Goal: Task Accomplishment & Management: Complete application form

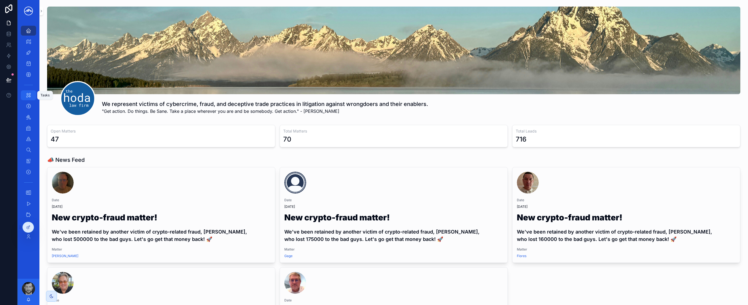
click at [29, 93] on icon "scrollable content" at bounding box center [28, 95] width 5 height 5
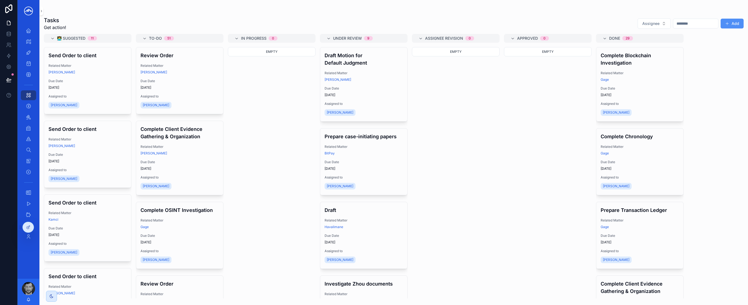
click at [741, 26] on button "Add" at bounding box center [732, 24] width 23 height 10
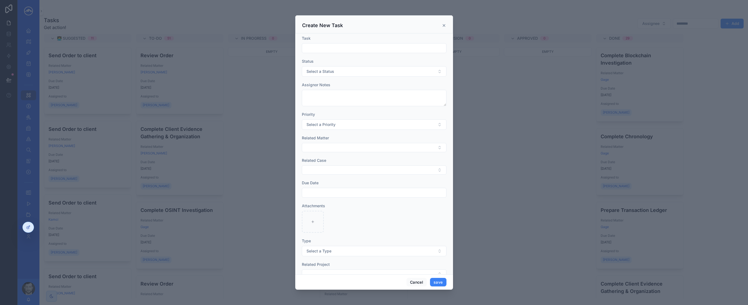
click at [445, 25] on icon "scrollable content" at bounding box center [444, 25] width 2 height 2
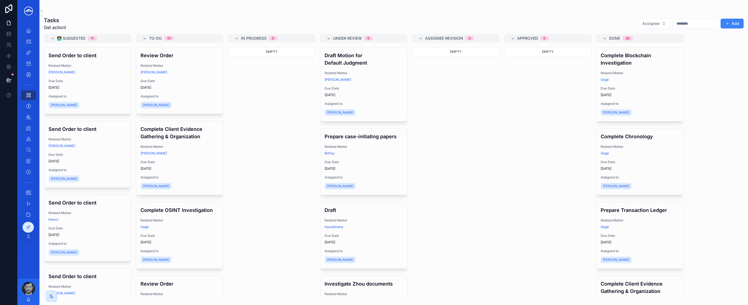
click at [440, 29] on div "Tasks Get action! Assignee Add" at bounding box center [394, 23] width 700 height 14
click at [27, 170] on icon "scrollable content" at bounding box center [28, 171] width 5 height 5
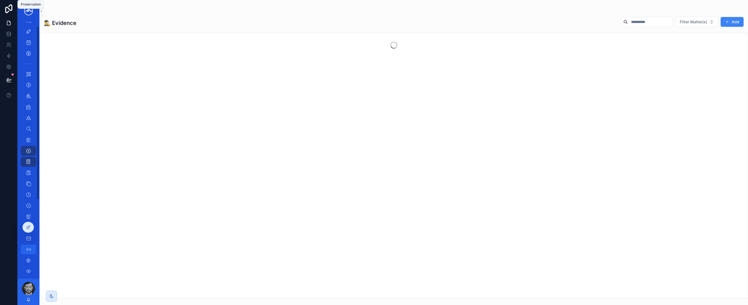
scroll to position [74, 0]
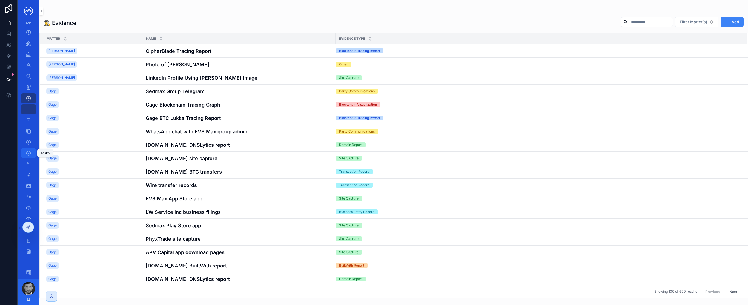
click at [28, 154] on icon "scrollable content" at bounding box center [28, 152] width 5 height 5
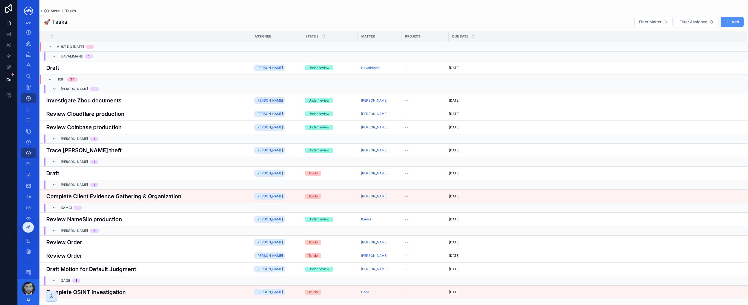
click at [731, 23] on button "Add" at bounding box center [732, 22] width 23 height 10
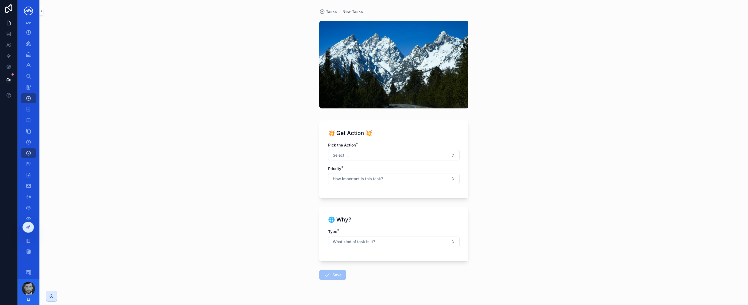
click at [275, 139] on div "Tasks New Tasks 💥 Get Action 💥 Pick the Action * Select ... Priority * How impo…" at bounding box center [393, 152] width 709 height 305
click at [27, 153] on icon "scrollable content" at bounding box center [28, 152] width 5 height 5
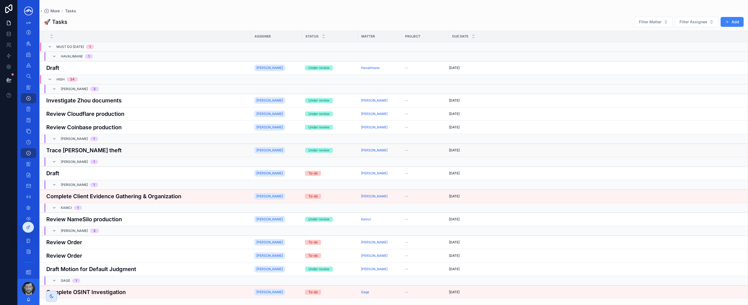
click at [149, 151] on div "Trace [PERSON_NAME] theft Trace [PERSON_NAME] theft" at bounding box center [146, 150] width 201 height 8
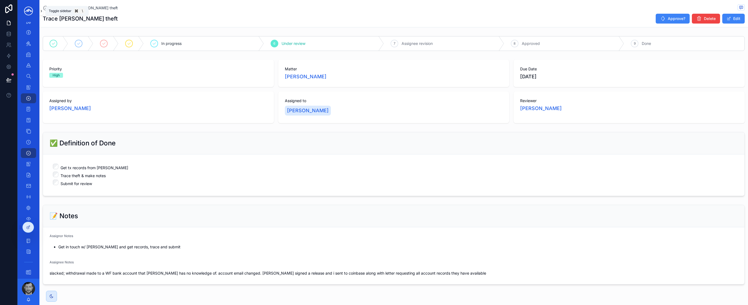
click at [41, 13] on icon "scrollable content" at bounding box center [41, 11] width 4 height 4
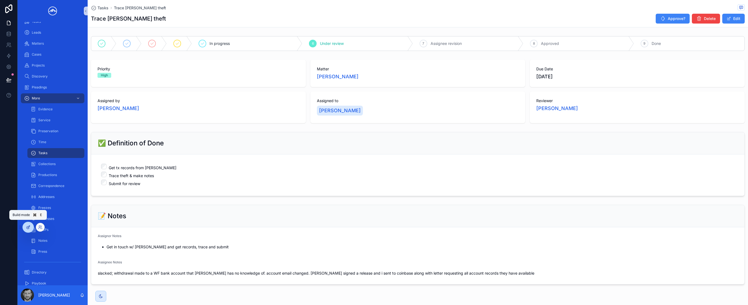
click at [27, 226] on icon at bounding box center [28, 227] width 4 height 4
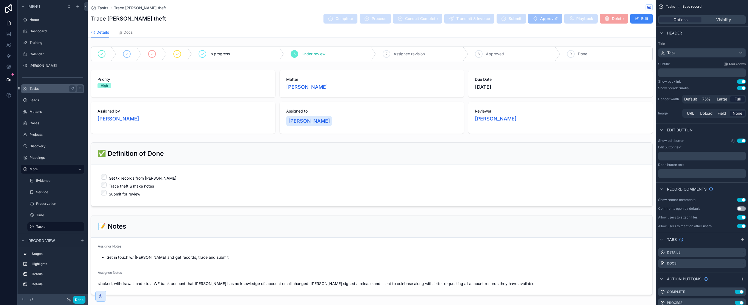
click at [79, 89] on icon "scrollable content" at bounding box center [80, 89] width 4 height 4
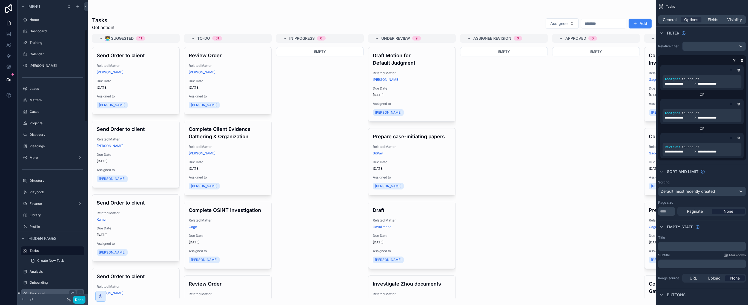
scroll to position [96, 0]
click at [55, 61] on label "More" at bounding box center [52, 61] width 44 height 4
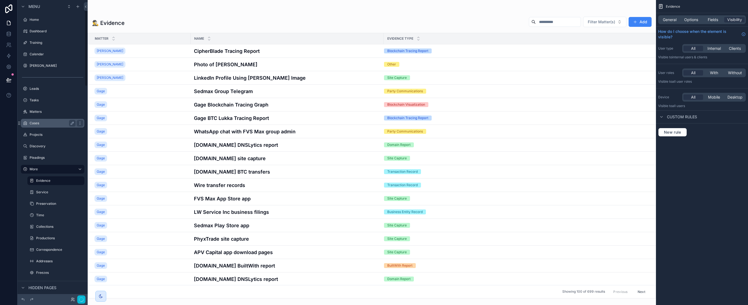
scroll to position [25, 0]
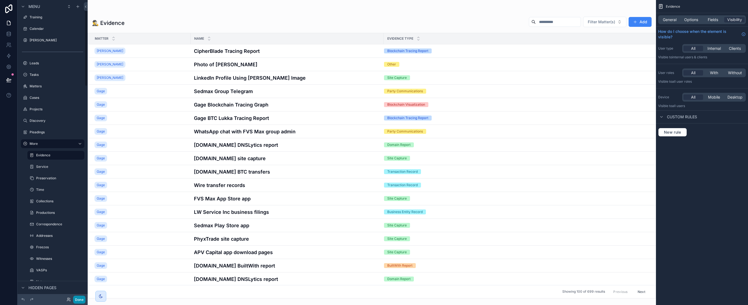
click at [79, 300] on button "Done" at bounding box center [79, 300] width 12 height 8
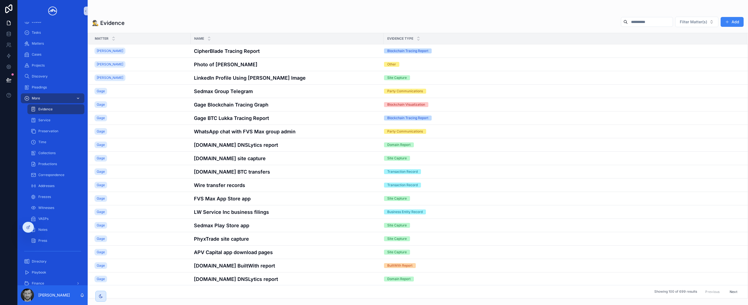
click at [77, 96] on icon "scrollable content" at bounding box center [78, 98] width 4 height 4
click at [79, 98] on icon "scrollable content" at bounding box center [78, 98] width 2 height 1
click at [26, 99] on icon "scrollable content" at bounding box center [26, 98] width 5 height 5
click at [62, 111] on div "Evidence" at bounding box center [56, 109] width 50 height 9
click at [29, 225] on icon at bounding box center [28, 227] width 4 height 4
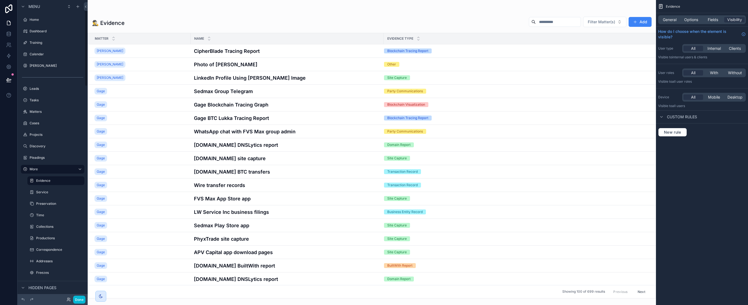
scroll to position [25, 0]
click at [457, 22] on div "scrollable content" at bounding box center [372, 152] width 569 height 305
click at [691, 19] on span "Options" at bounding box center [692, 19] width 14 height 5
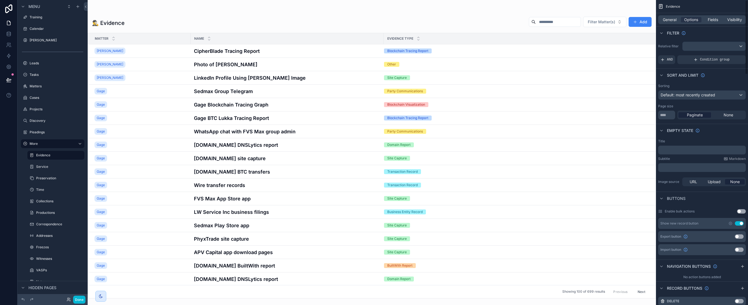
click at [743, 211] on button "Use setting" at bounding box center [741, 211] width 9 height 4
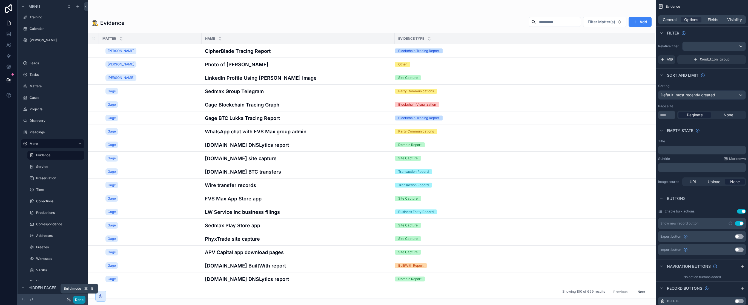
click at [78, 300] on button "Done" at bounding box center [79, 300] width 12 height 8
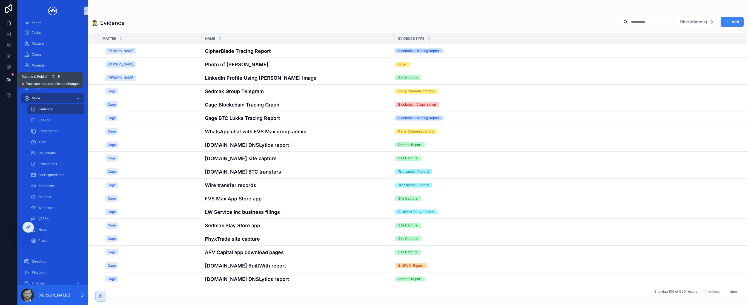
click at [9, 81] on icon at bounding box center [8, 79] width 5 height 5
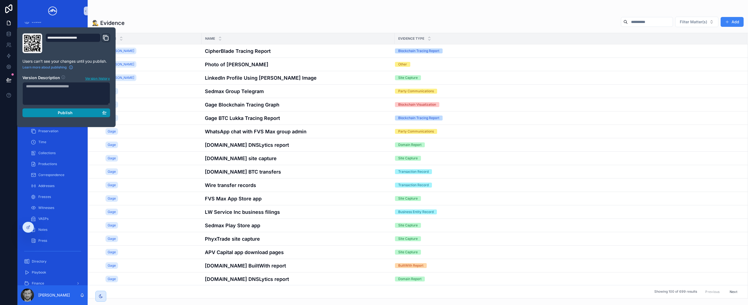
click at [79, 110] on button "Publish" at bounding box center [66, 113] width 88 height 9
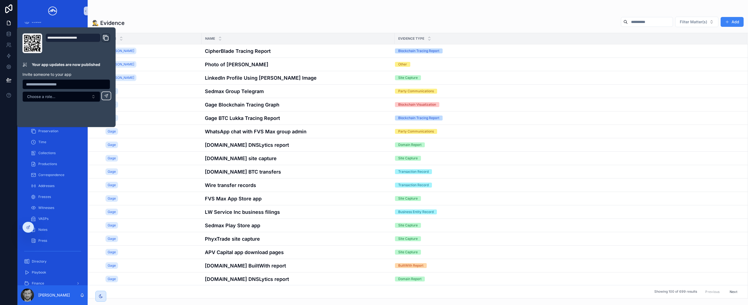
click at [150, 17] on div "🕵️‍♂️ Evidence Filter Matter(s) Add" at bounding box center [418, 22] width 652 height 13
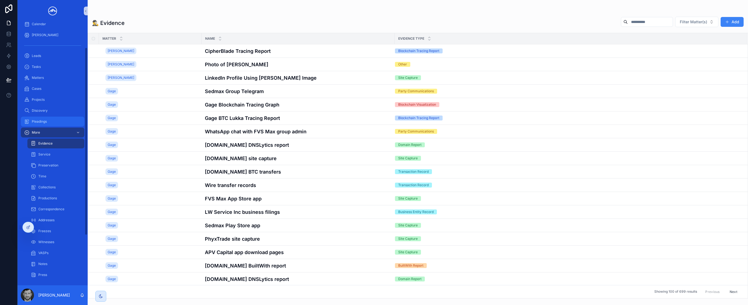
scroll to position [36, 0]
click at [39, 70] on span "Tasks" at bounding box center [36, 70] width 9 height 4
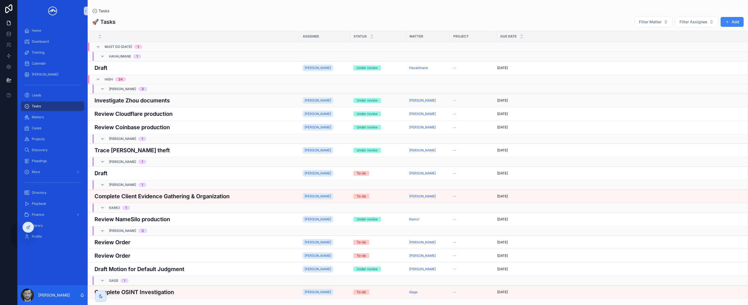
scroll to position [3, 0]
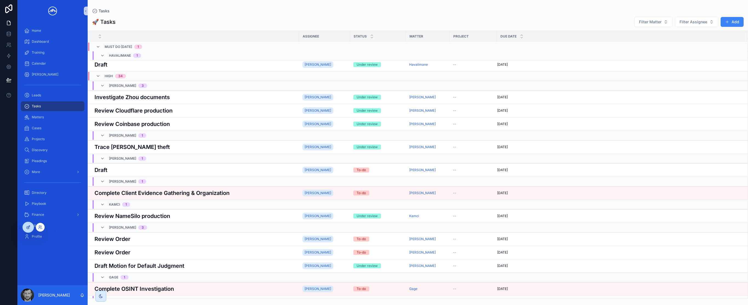
click at [29, 229] on icon at bounding box center [28, 227] width 4 height 4
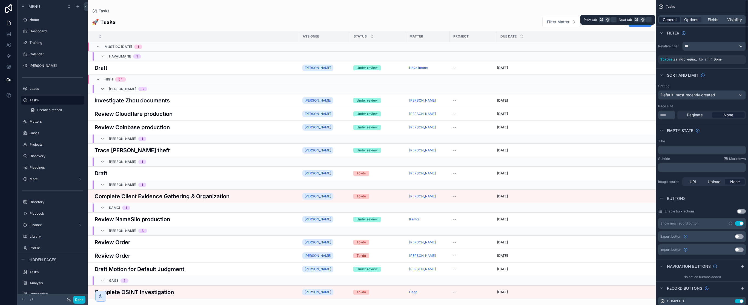
click at [673, 20] on span "General" at bounding box center [670, 19] width 14 height 5
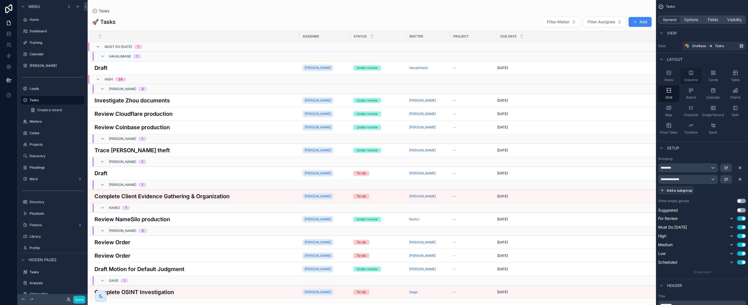
click at [693, 76] on div "Columns" at bounding box center [691, 76] width 21 height 16
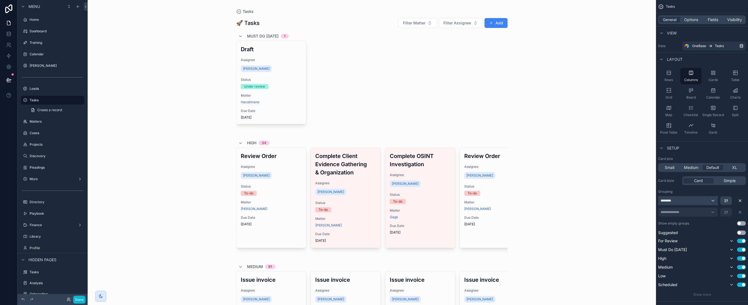
click at [702, 201] on div "********" at bounding box center [688, 200] width 59 height 9
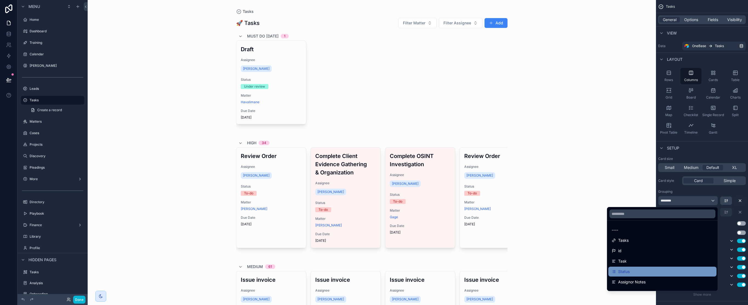
click at [651, 268] on div "Status" at bounding box center [663, 272] width 108 height 10
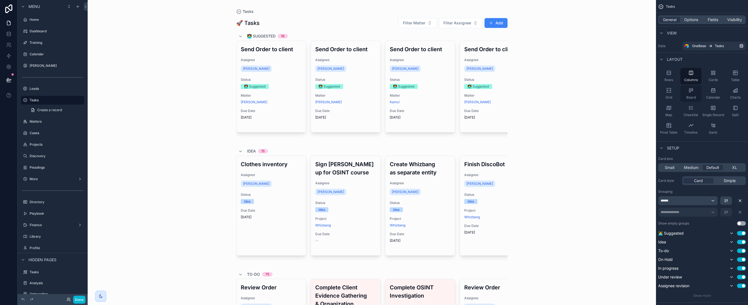
click at [693, 92] on icon "scrollable content" at bounding box center [691, 90] width 5 height 5
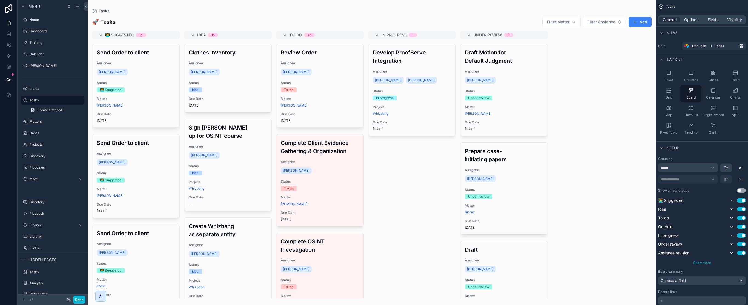
click at [704, 264] on span "Show more" at bounding box center [703, 263] width 18 height 4
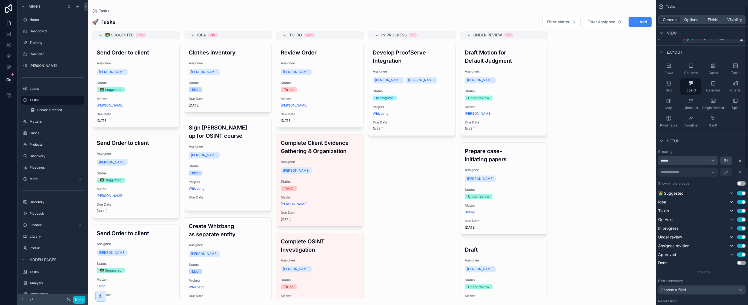
scroll to position [7, 0]
click at [746, 184] on div "**********" at bounding box center [702, 231] width 92 height 169
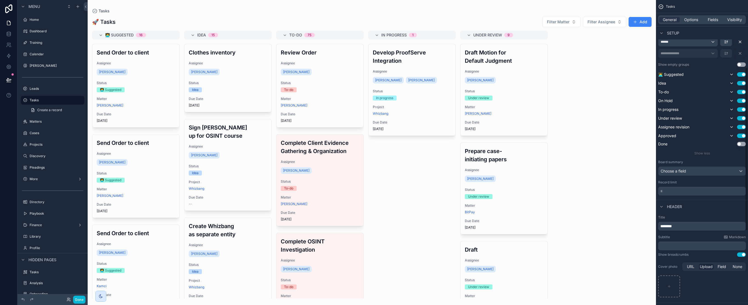
scroll to position [73, 0]
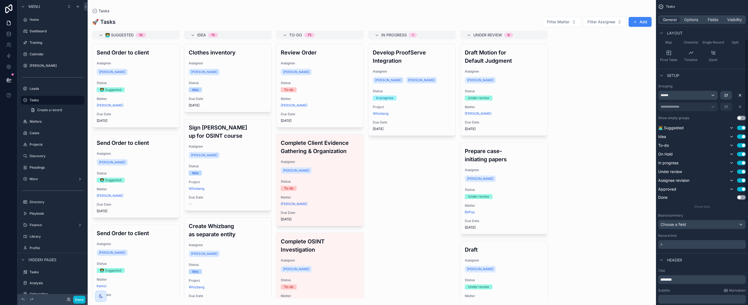
click at [739, 118] on button "Use setting" at bounding box center [741, 118] width 9 height 4
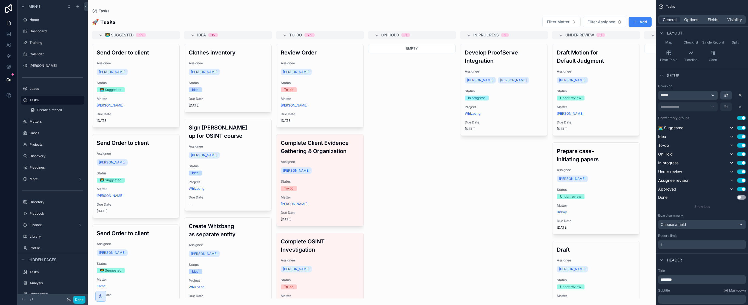
click at [503, 296] on div "scrollable content" at bounding box center [372, 152] width 569 height 305
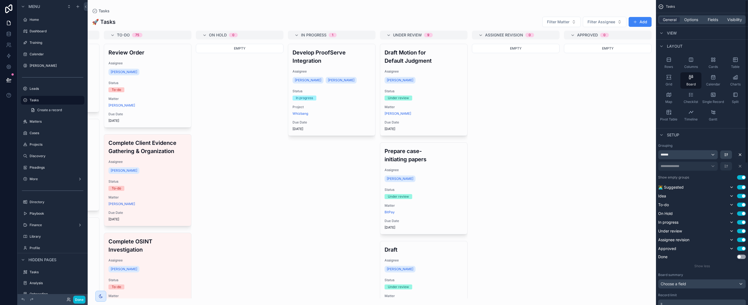
scroll to position [0, 0]
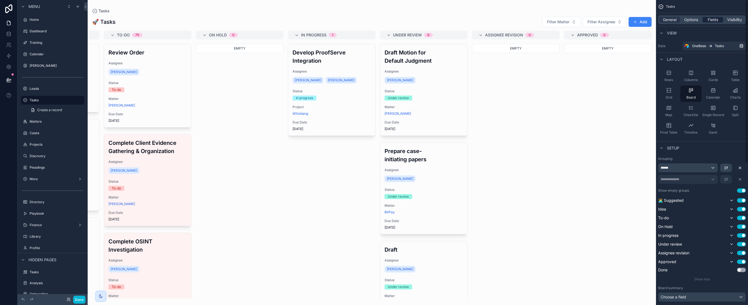
click at [712, 21] on span "Fields" at bounding box center [713, 19] width 10 height 5
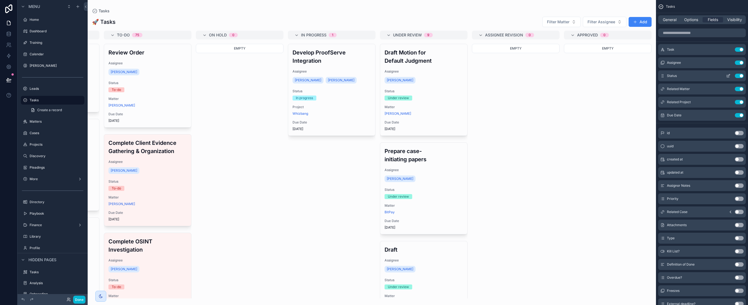
click at [739, 76] on button "Use setting" at bounding box center [739, 76] width 9 height 4
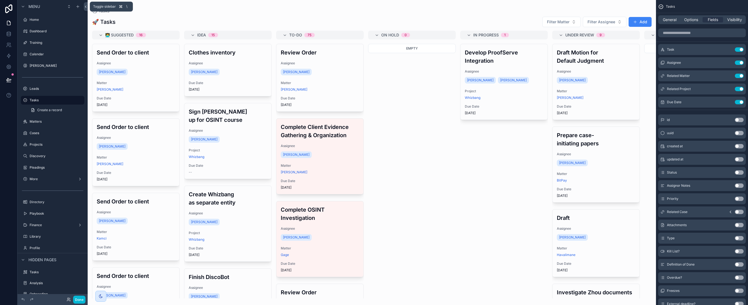
click at [86, 6] on icon at bounding box center [86, 7] width 4 height 4
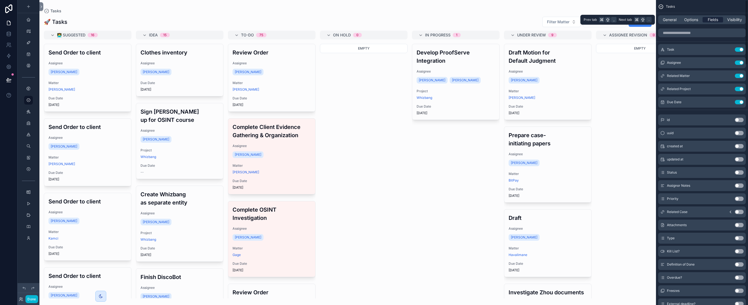
click at [709, 19] on span "Fields" at bounding box center [713, 19] width 10 height 5
click at [692, 21] on span "Options" at bounding box center [692, 19] width 14 height 5
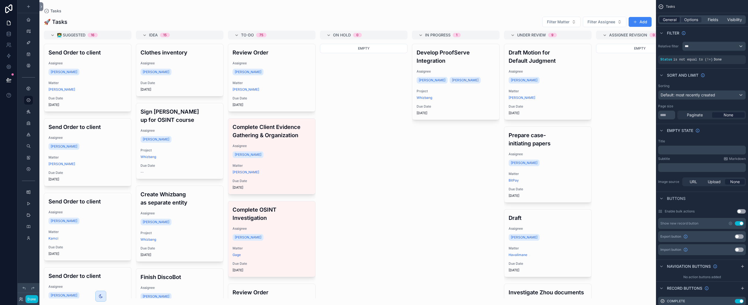
click at [668, 20] on span "General" at bounding box center [670, 19] width 14 height 5
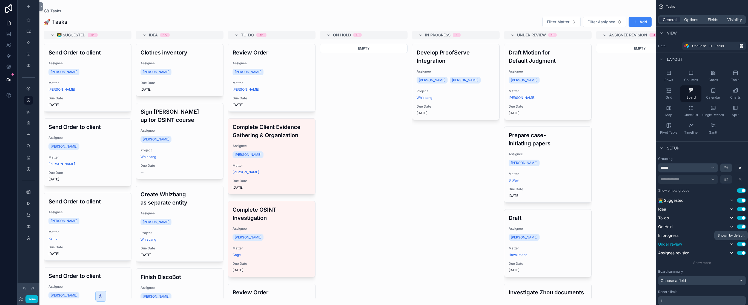
click at [731, 246] on icon "scrollable content" at bounding box center [732, 244] width 4 height 4
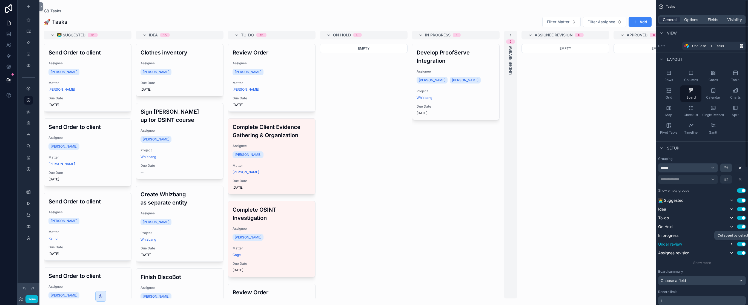
click at [731, 245] on icon "scrollable content" at bounding box center [731, 244] width 1 height 2
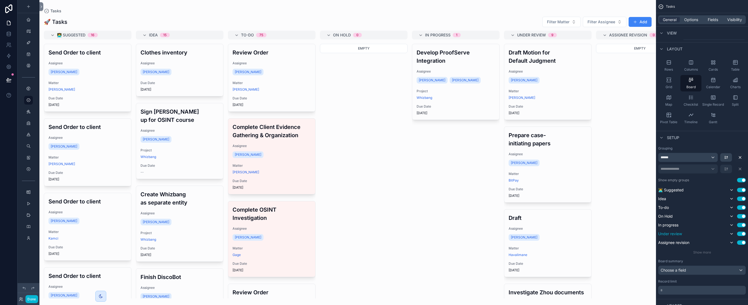
scroll to position [14, 0]
click at [707, 249] on span "Show more" at bounding box center [703, 249] width 18 height 4
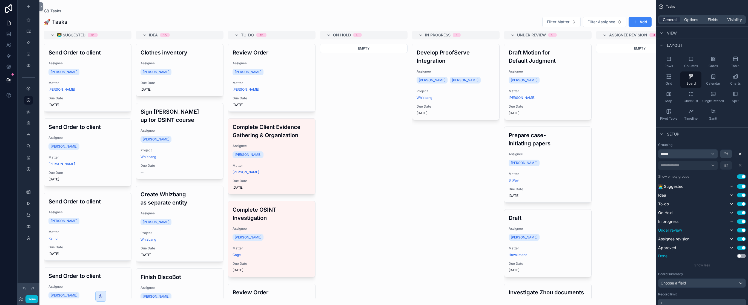
click at [741, 256] on button "Use setting" at bounding box center [741, 256] width 9 height 4
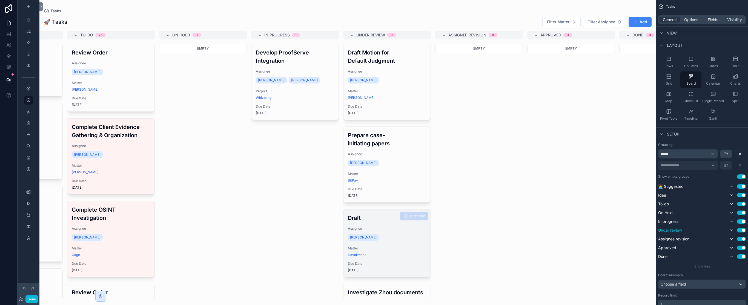
scroll to position [0, 216]
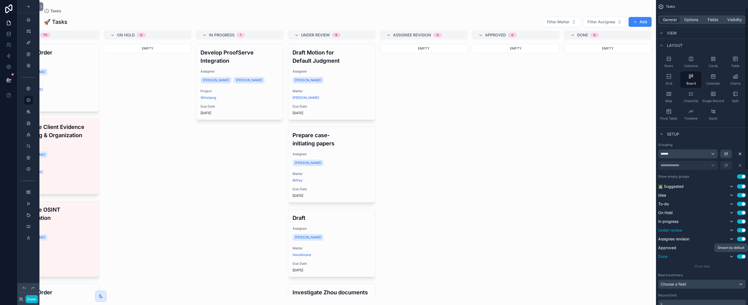
click at [732, 256] on icon "scrollable content" at bounding box center [732, 257] width 4 height 4
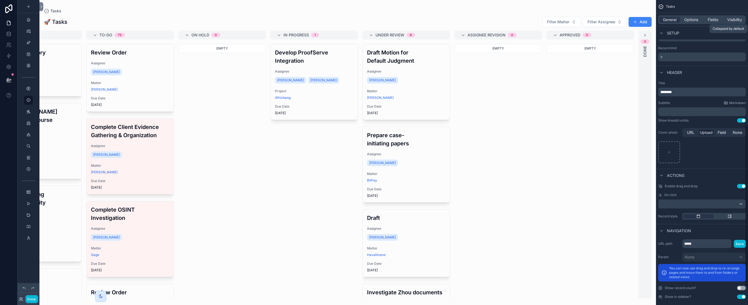
scroll to position [266, 0]
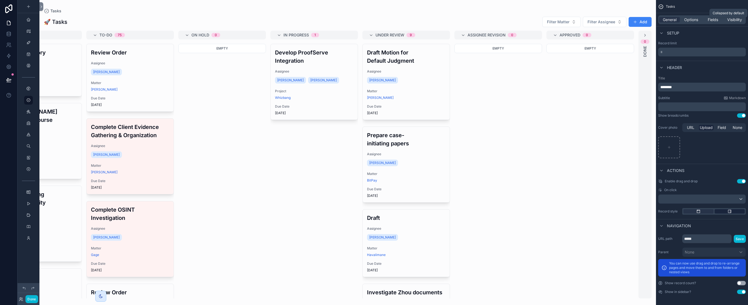
click at [734, 211] on div "scrollable content" at bounding box center [730, 211] width 30 height 4
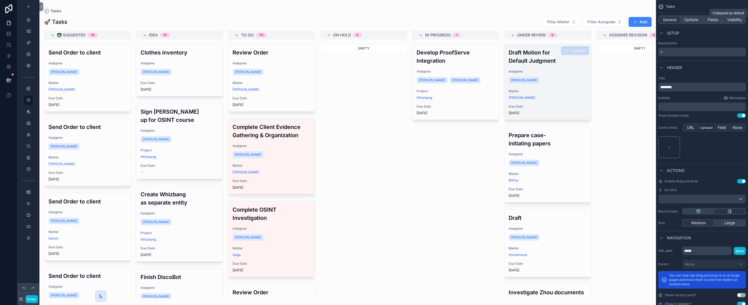
click at [543, 103] on div "Draft Motion for Default Judgment Assignee [PERSON_NAME] Matter [PERSON_NAME] D…" at bounding box center [548, 82] width 87 height 76
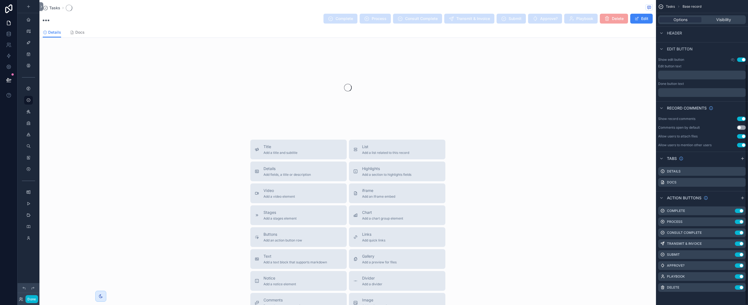
scroll to position [81, 0]
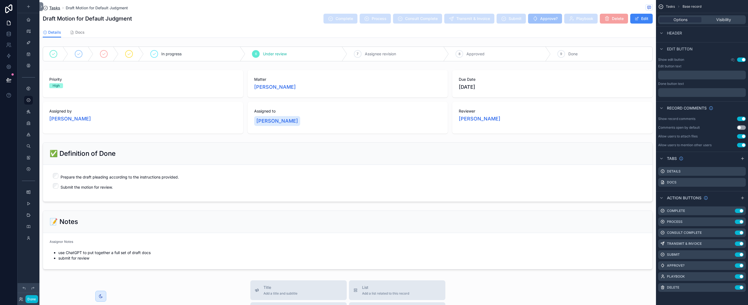
click at [56, 10] on span "Tasks" at bounding box center [54, 7] width 11 height 5
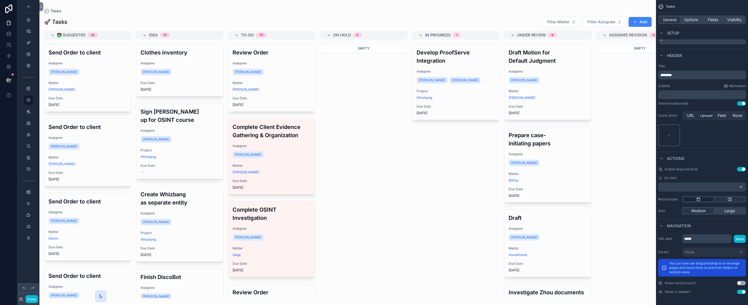
click at [702, 200] on div "scrollable content" at bounding box center [699, 199] width 30 height 4
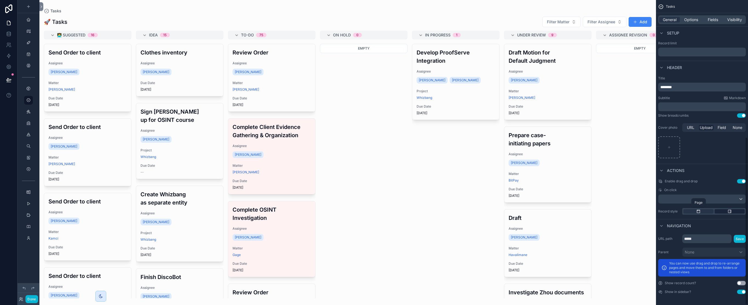
scroll to position [249, 0]
click at [700, 198] on div "scrollable content" at bounding box center [702, 199] width 87 height 9
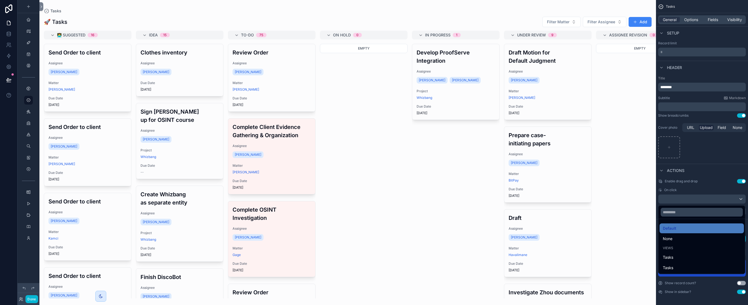
click at [704, 185] on div "scrollable content" at bounding box center [374, 152] width 748 height 305
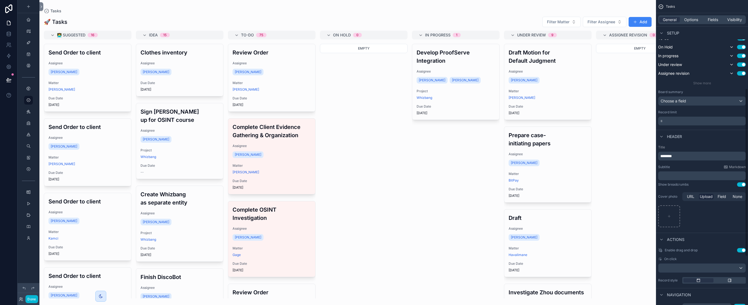
scroll to position [161, 0]
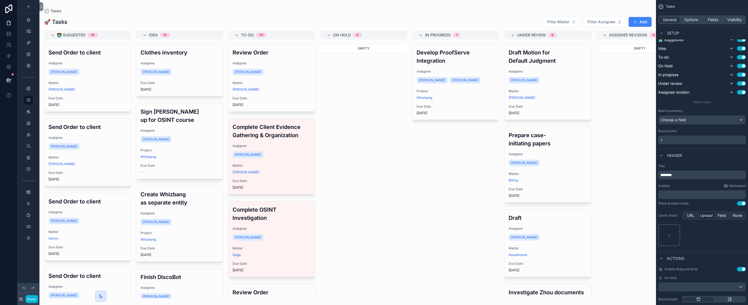
click at [693, 139] on p "* ﻿" at bounding box center [703, 139] width 84 height 5
click at [385, 191] on div "Empty" at bounding box center [364, 171] width 88 height 255
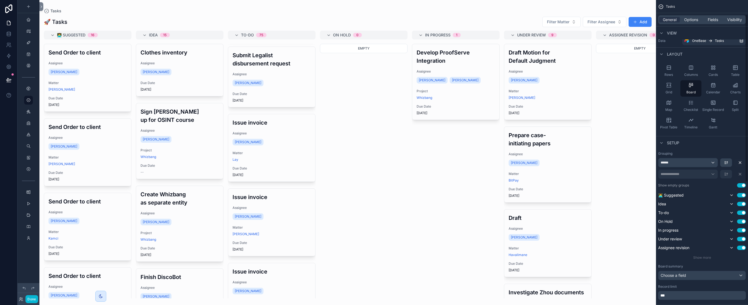
scroll to position [0, 0]
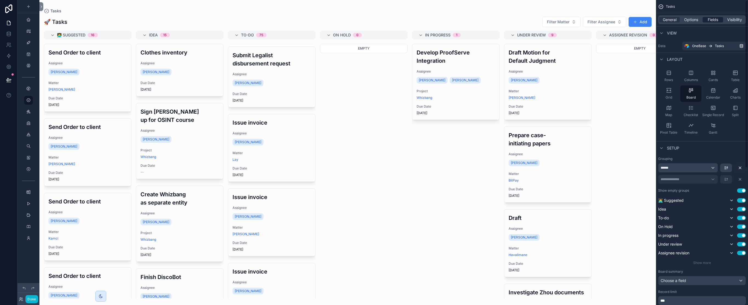
click at [711, 19] on span "Fields" at bounding box center [713, 19] width 10 height 5
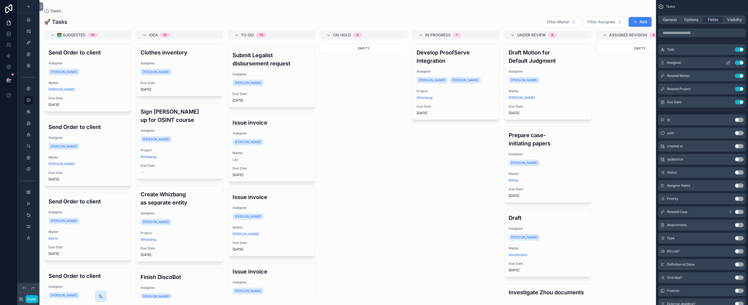
click at [729, 64] on icon "scrollable content" at bounding box center [728, 63] width 2 height 2
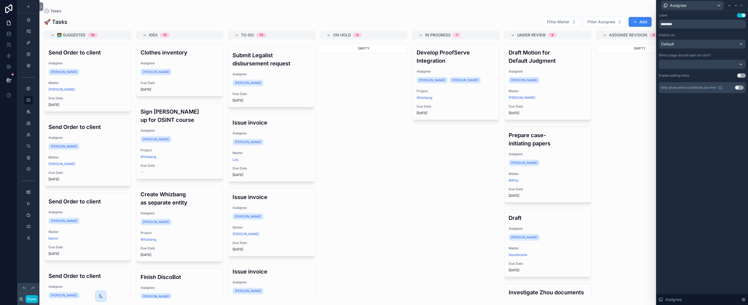
click at [740, 87] on button "Use setting" at bounding box center [739, 88] width 9 height 4
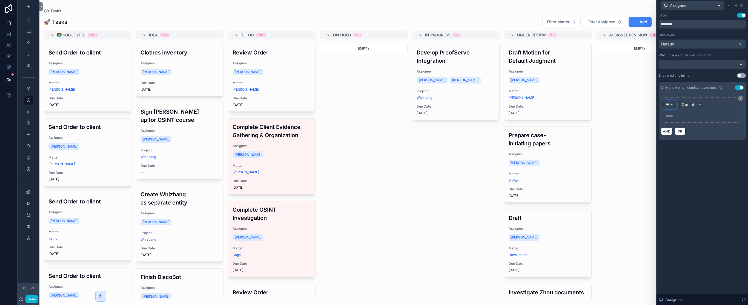
click at [674, 102] on div "***" at bounding box center [670, 104] width 13 height 9
click at [688, 132] on div "Tasks" at bounding box center [694, 134] width 52 height 7
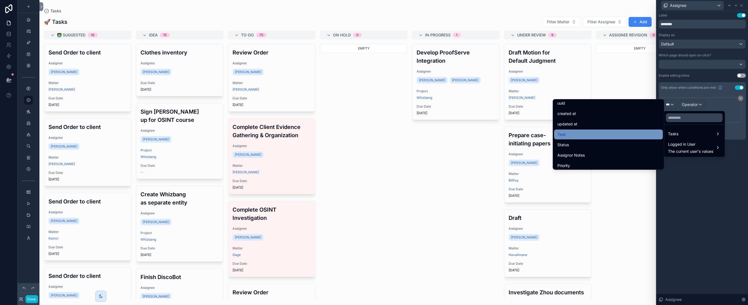
scroll to position [23, 0]
click at [681, 118] on input "text" at bounding box center [694, 117] width 57 height 9
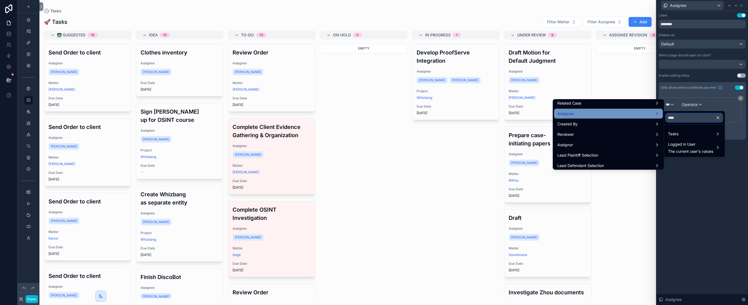
type input "****"
click at [631, 114] on div "Assignee" at bounding box center [609, 113] width 102 height 7
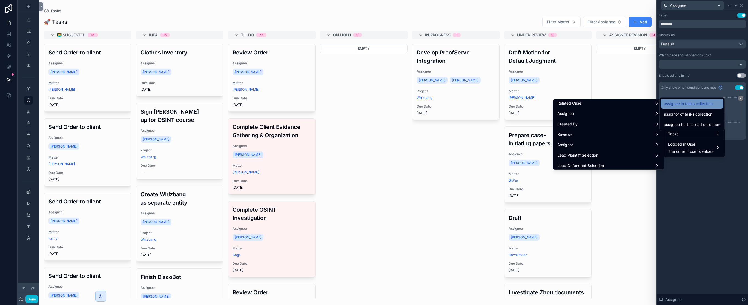
click at [681, 106] on span "assignee in tasks collection" at bounding box center [688, 104] width 49 height 7
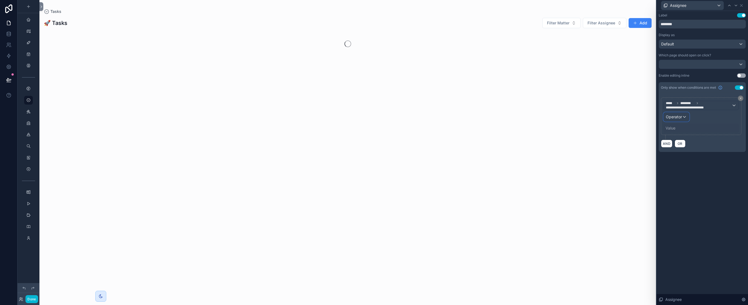
click at [683, 116] on div "Operator" at bounding box center [676, 117] width 25 height 9
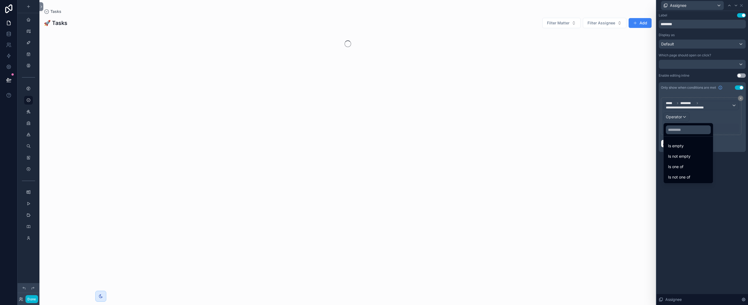
click at [696, 175] on div "Is not one of" at bounding box center [688, 177] width 41 height 7
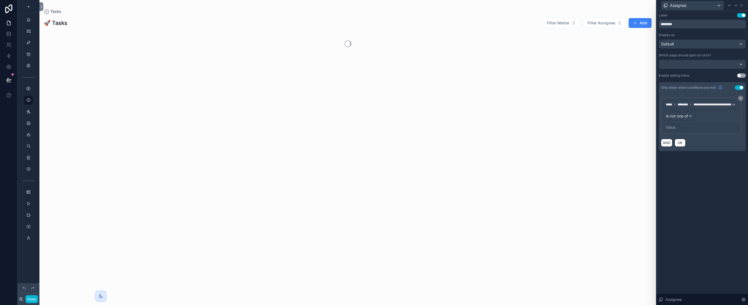
click at [675, 125] on div "Value" at bounding box center [702, 127] width 76 height 9
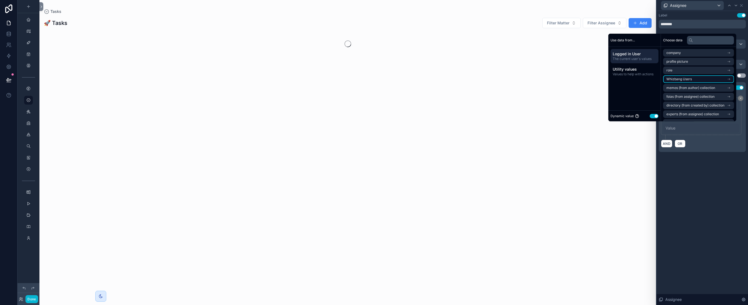
click at [693, 78] on li "Whizbang Users" at bounding box center [698, 79] width 71 height 8
click at [712, 54] on div "Whizbang Users" at bounding box center [698, 53] width 71 height 8
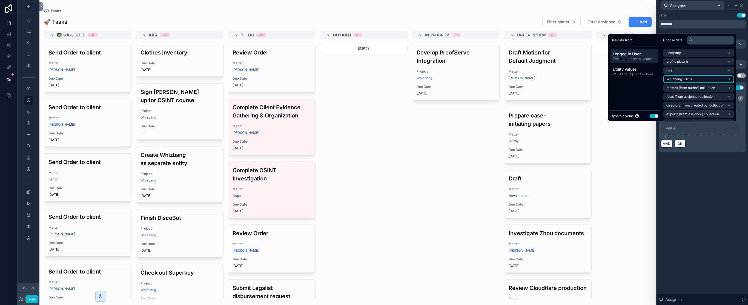
click at [707, 79] on li "Whizbang Users" at bounding box center [698, 79] width 71 height 8
click at [639, 55] on span "Logged in User" at bounding box center [635, 53] width 44 height 5
click at [725, 67] on li "role" at bounding box center [698, 71] width 71 height 8
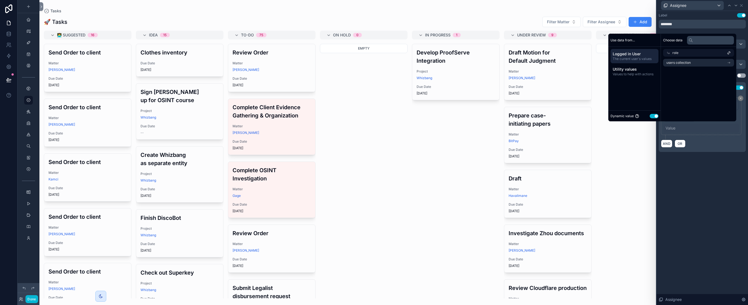
click at [645, 56] on span "Logged in User" at bounding box center [635, 53] width 44 height 5
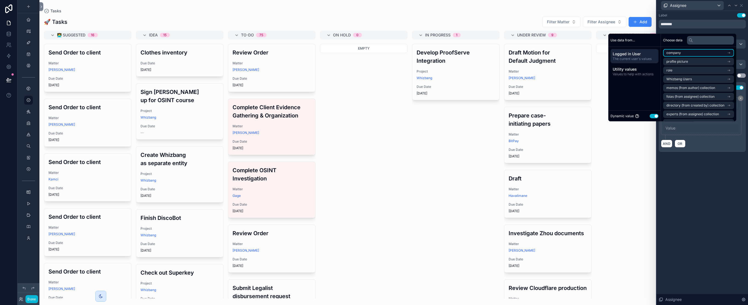
click at [688, 54] on li "company" at bounding box center [698, 53] width 71 height 8
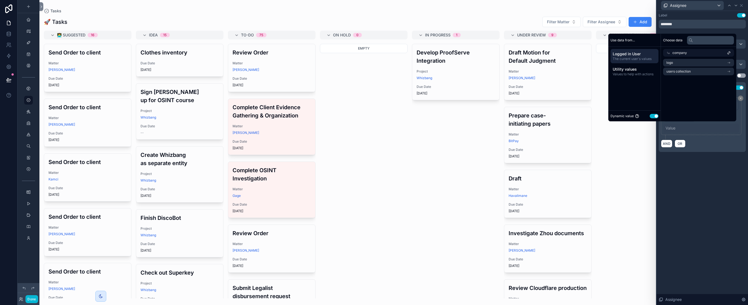
click at [640, 55] on span "Logged in User" at bounding box center [635, 53] width 44 height 5
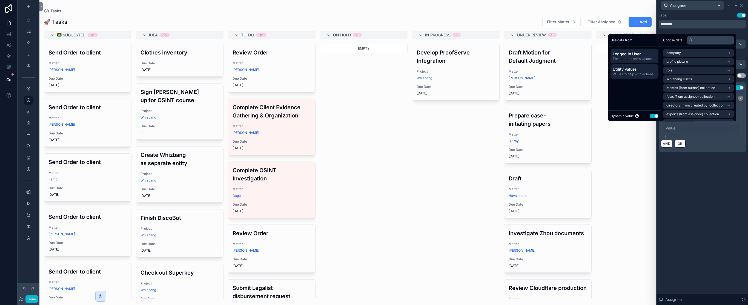
click at [646, 69] on span "Utility values" at bounding box center [635, 69] width 44 height 5
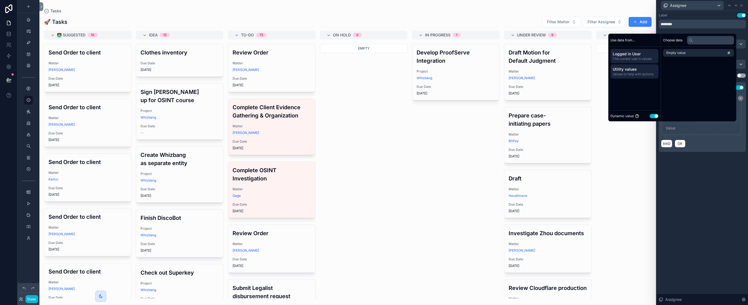
click at [645, 58] on span "The current user's values" at bounding box center [635, 59] width 44 height 4
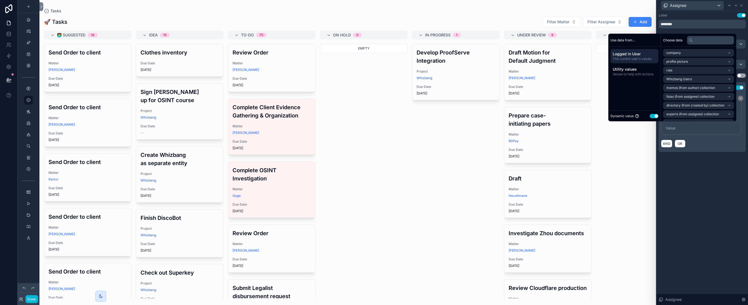
click at [652, 116] on button "Use setting" at bounding box center [654, 116] width 9 height 4
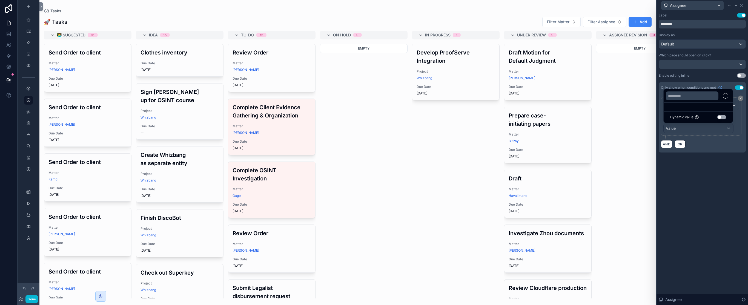
click at [724, 118] on button "Use setting" at bounding box center [722, 117] width 9 height 4
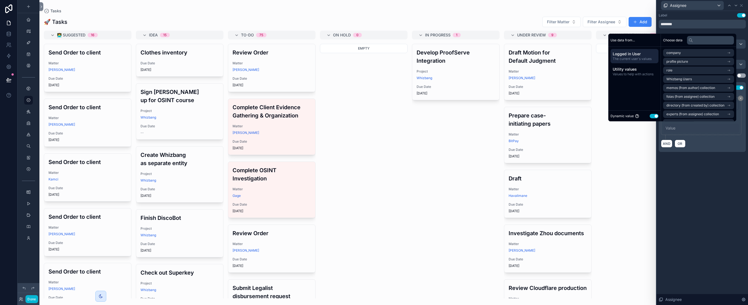
click at [717, 127] on div "Value" at bounding box center [702, 128] width 76 height 9
click at [641, 53] on span "Logged in User" at bounding box center [635, 53] width 44 height 5
click at [687, 77] on span "Whizbang Users" at bounding box center [679, 79] width 25 height 4
click at [708, 54] on div "Whizbang Users" at bounding box center [698, 53] width 71 height 8
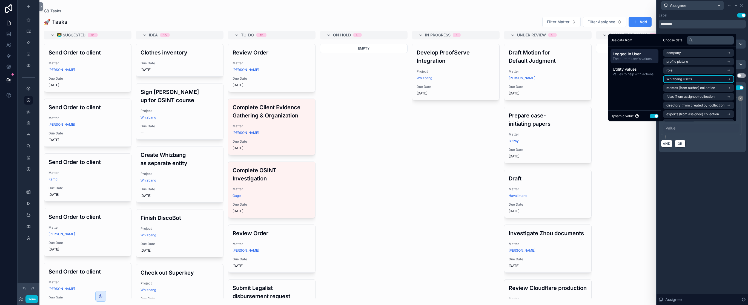
click at [715, 81] on li "Whizbang Users" at bounding box center [698, 79] width 71 height 8
click at [719, 140] on div "AND OR" at bounding box center [702, 143] width 83 height 8
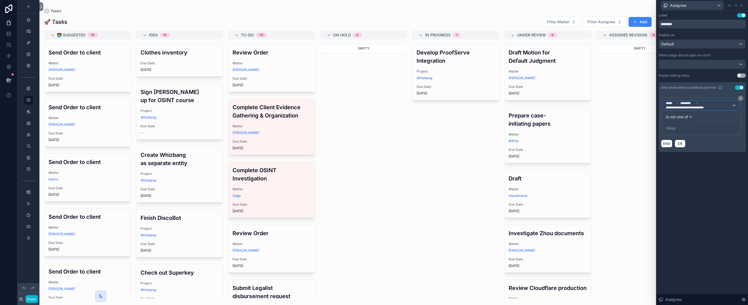
click at [716, 107] on span "**********" at bounding box center [699, 105] width 66 height 9
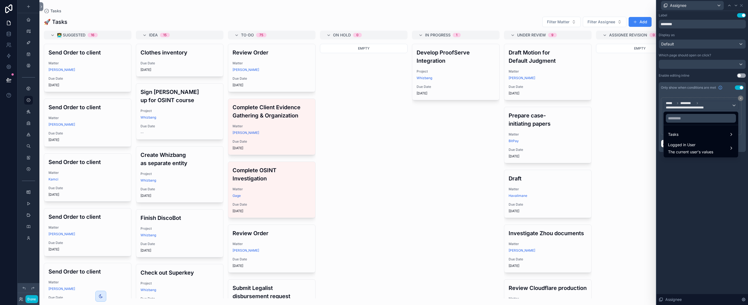
click at [717, 94] on div at bounding box center [703, 152] width 92 height 305
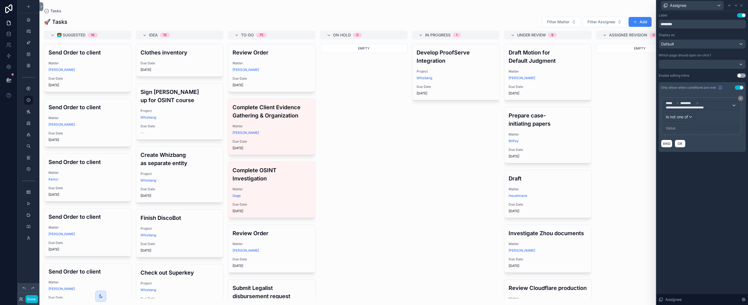
drag, startPoint x: 741, startPoint y: 98, endPoint x: 688, endPoint y: 119, distance: 57.1
click at [741, 98] on icon at bounding box center [741, 99] width 2 height 2
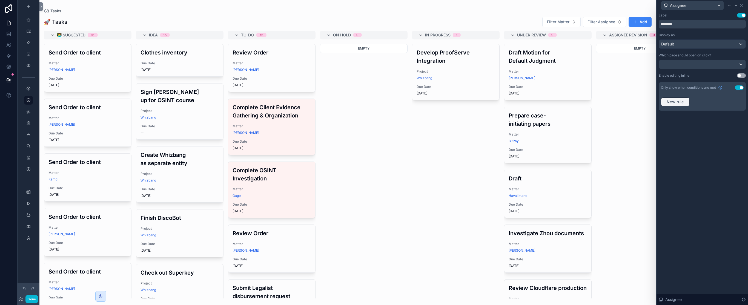
click at [682, 104] on button "New rule" at bounding box center [675, 102] width 29 height 9
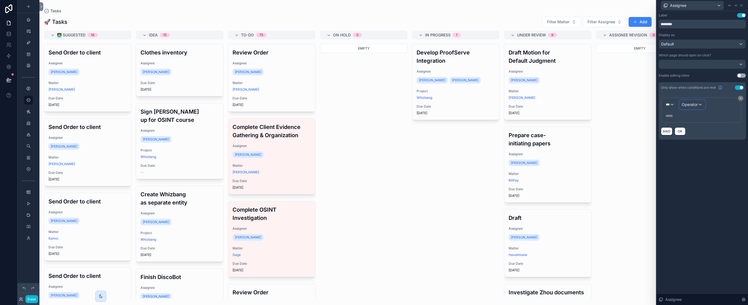
click at [688, 105] on span "Operator" at bounding box center [690, 104] width 16 height 5
click at [670, 104] on div at bounding box center [703, 152] width 92 height 305
click at [672, 104] on div "***" at bounding box center [670, 104] width 13 height 9
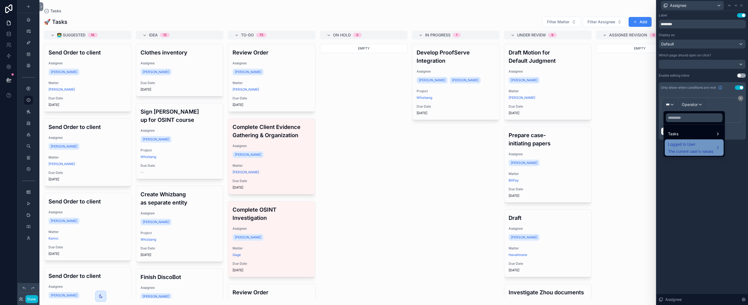
click at [702, 146] on span "Logged in User" at bounding box center [690, 144] width 45 height 7
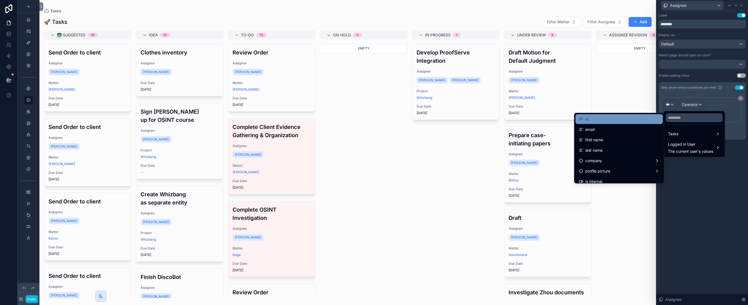
click at [643, 123] on div "id" at bounding box center [619, 119] width 87 height 10
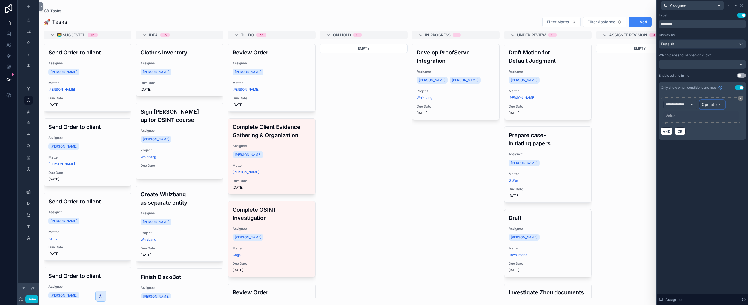
click at [707, 106] on span "Operator" at bounding box center [710, 104] width 16 height 5
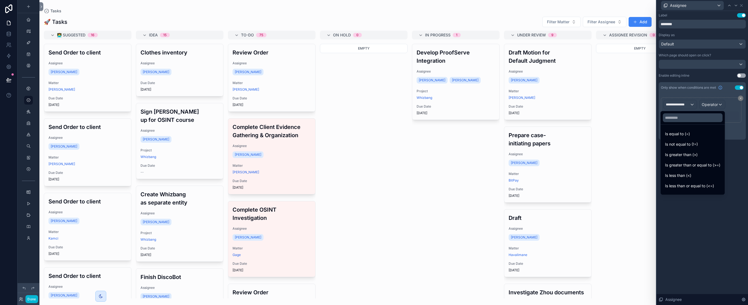
click at [702, 147] on div "Is not equal to (!=)" at bounding box center [692, 144] width 55 height 7
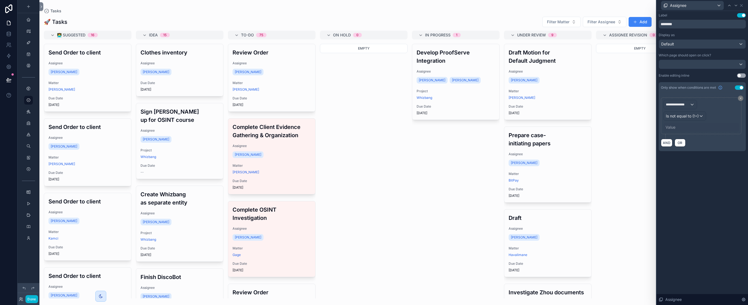
click at [673, 127] on div "Value" at bounding box center [671, 127] width 10 height 5
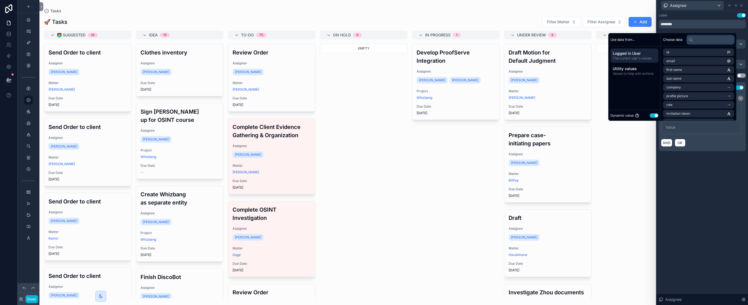
click at [710, 40] on input "text" at bounding box center [710, 39] width 47 height 9
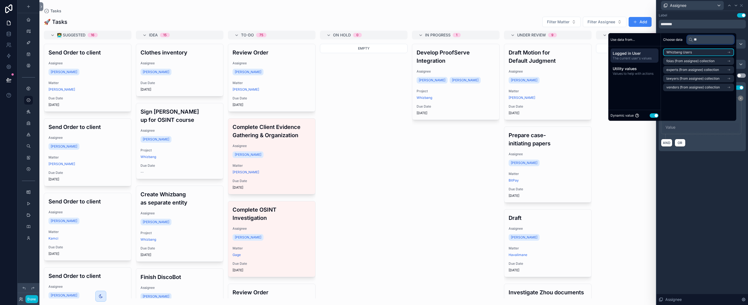
type input "*"
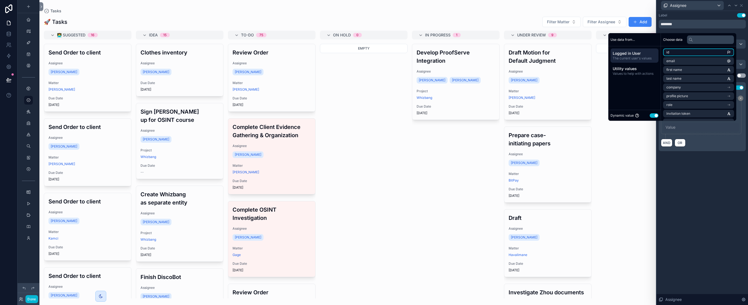
click at [705, 54] on li "id" at bounding box center [698, 53] width 71 height 8
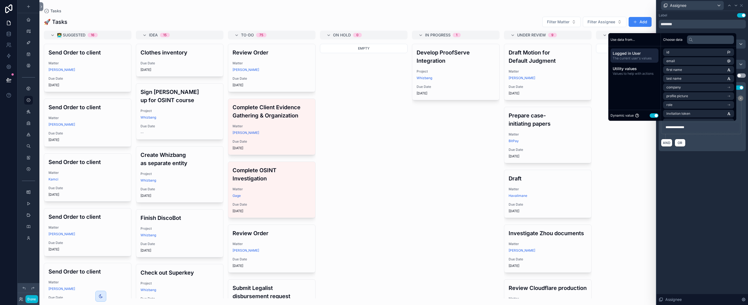
click at [711, 162] on div "**********" at bounding box center [703, 87] width 92 height 153
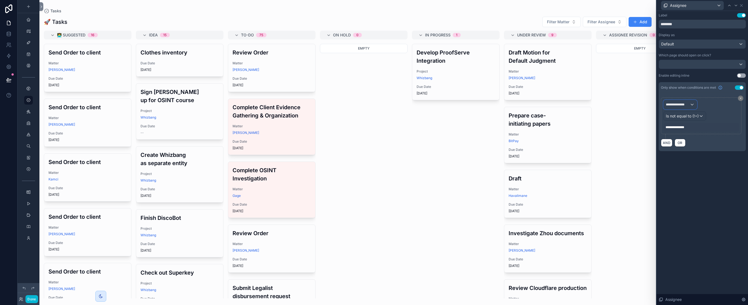
click at [688, 104] on span "**********" at bounding box center [678, 104] width 24 height 4
click at [693, 145] on span "Logged in User" at bounding box center [690, 144] width 45 height 7
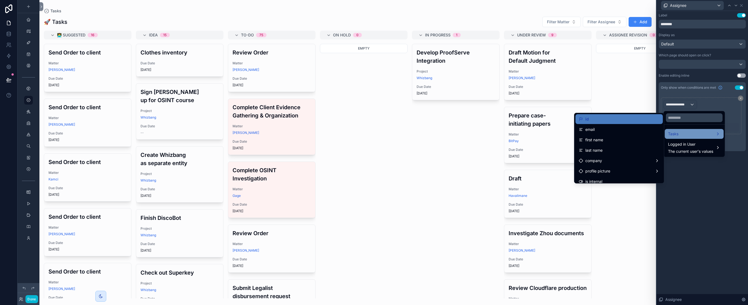
click at [694, 135] on div "Tasks" at bounding box center [694, 134] width 52 height 7
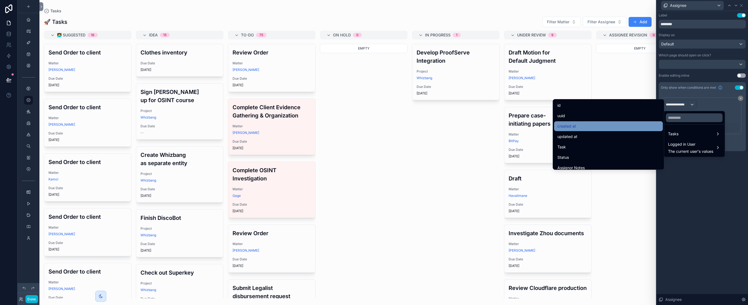
scroll to position [7, 0]
click at [688, 119] on input "text" at bounding box center [694, 117] width 57 height 9
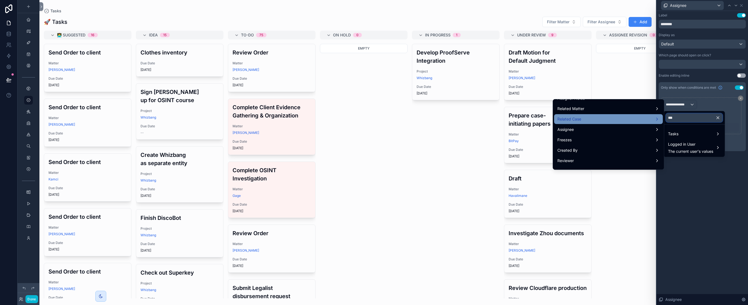
scroll to position [0, 0]
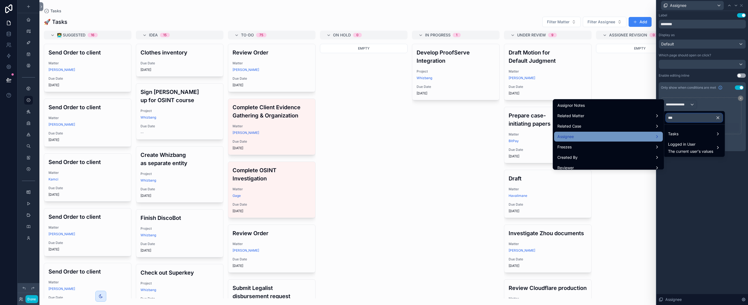
type input "***"
click at [625, 135] on div "Assignee" at bounding box center [609, 136] width 102 height 7
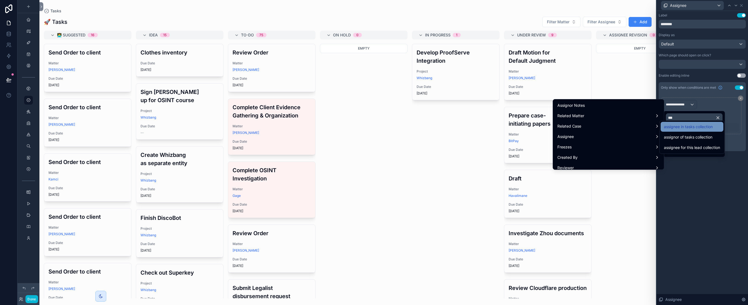
click at [676, 129] on span "assignee in tasks collection" at bounding box center [688, 127] width 49 height 7
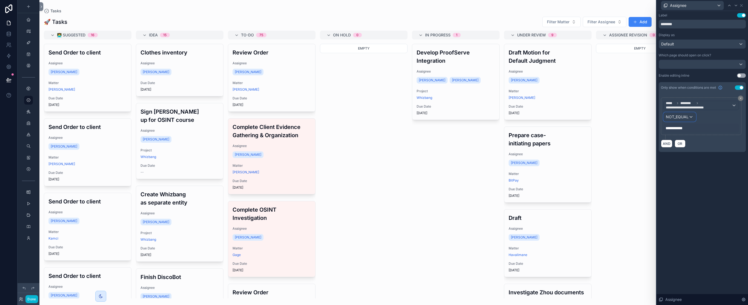
click at [692, 117] on div "NOT_EQUAL" at bounding box center [680, 117] width 32 height 9
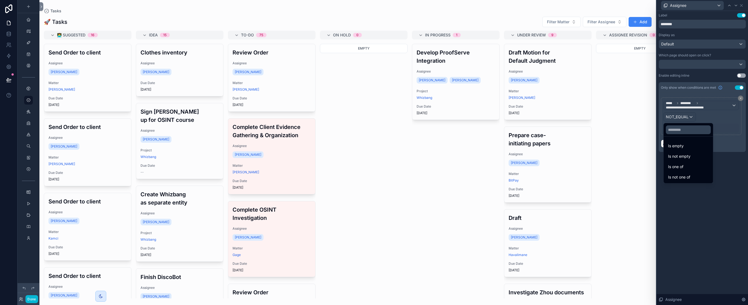
click at [693, 174] on div "Is not one of" at bounding box center [688, 177] width 41 height 7
click at [730, 126] on div "**********" at bounding box center [702, 128] width 76 height 9
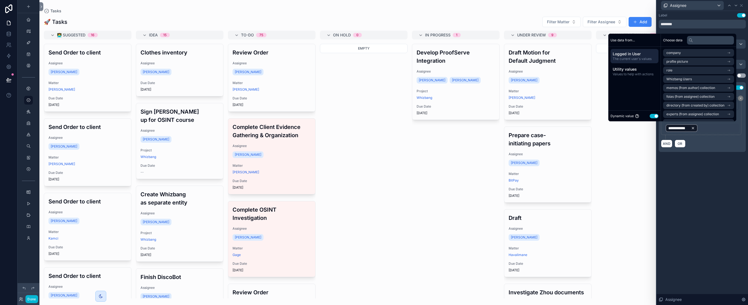
click at [693, 128] on icon at bounding box center [694, 128] width 2 height 2
click at [694, 127] on div "**********" at bounding box center [702, 128] width 76 height 9
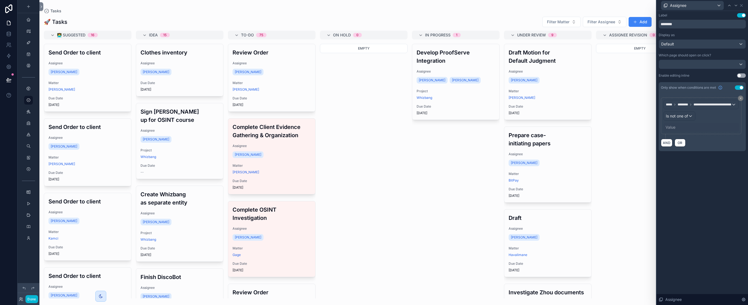
click at [692, 127] on div "Value" at bounding box center [702, 127] width 76 height 9
click at [671, 129] on div "Value" at bounding box center [671, 127] width 10 height 5
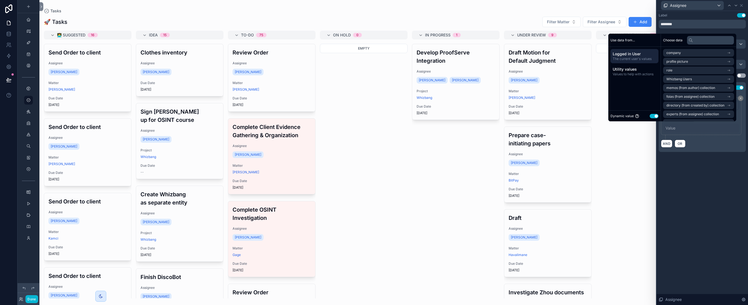
click at [645, 58] on span "The current user's values" at bounding box center [635, 59] width 44 height 4
click at [644, 41] on div "Use data from..." at bounding box center [635, 40] width 52 height 13
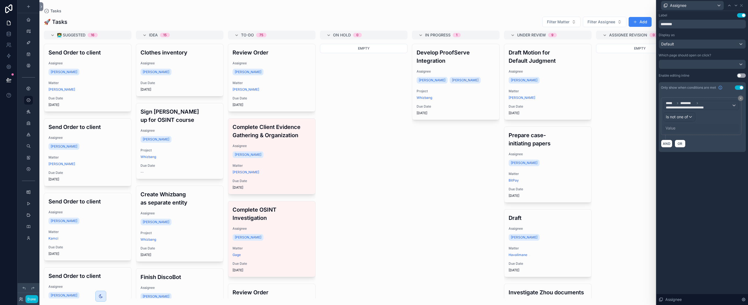
click at [700, 174] on div "**********" at bounding box center [703, 158] width 92 height 294
click at [706, 103] on span "**********" at bounding box center [699, 105] width 66 height 9
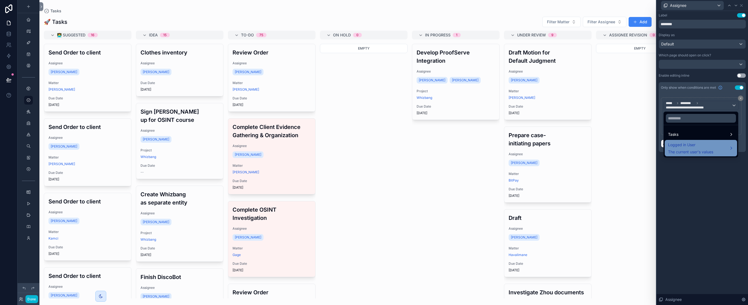
click at [698, 146] on span "Logged in User" at bounding box center [690, 145] width 45 height 7
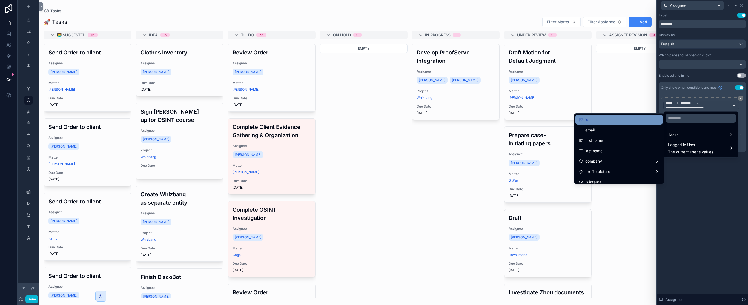
click at [620, 121] on div "id" at bounding box center [619, 119] width 81 height 7
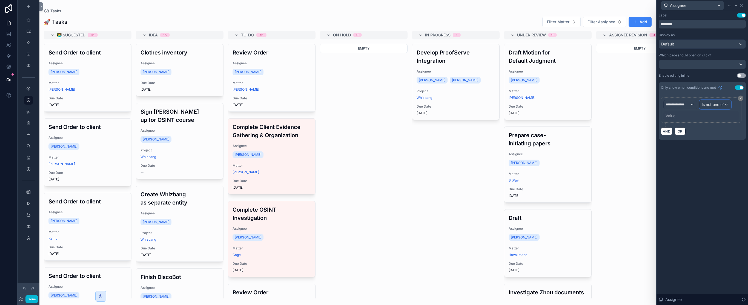
click at [711, 107] on span "Is not one of" at bounding box center [713, 104] width 22 height 5
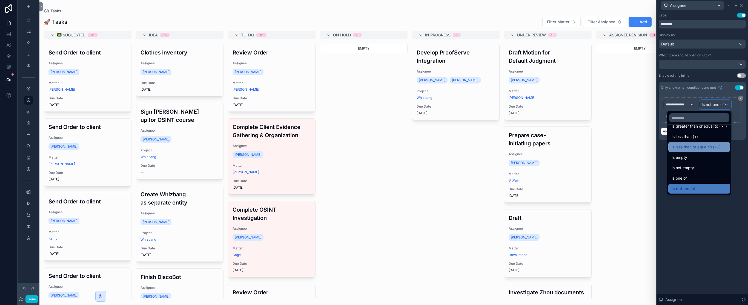
scroll to position [32, 0]
click at [714, 230] on div at bounding box center [703, 152] width 92 height 305
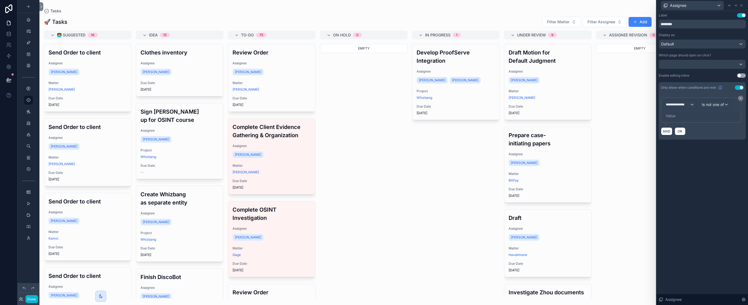
click at [676, 115] on div "Value" at bounding box center [702, 116] width 76 height 9
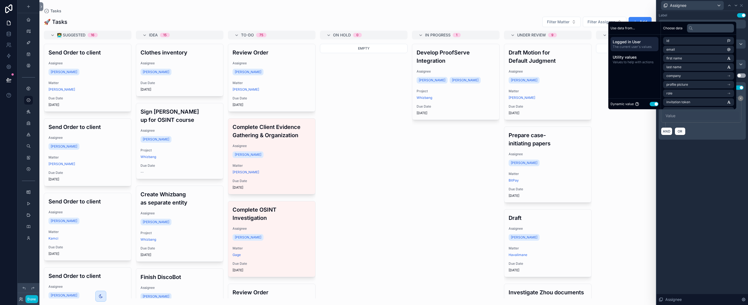
click at [711, 166] on div "**********" at bounding box center [703, 158] width 92 height 294
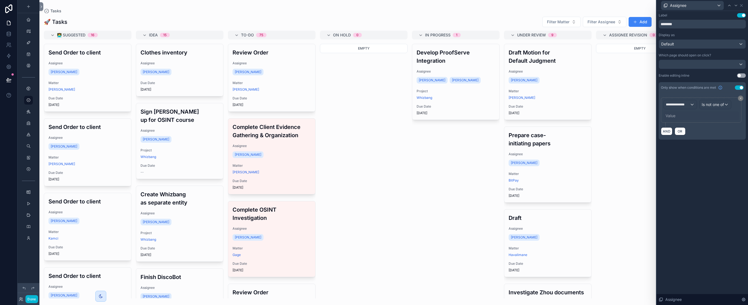
click at [672, 118] on div "Value" at bounding box center [671, 115] width 10 height 5
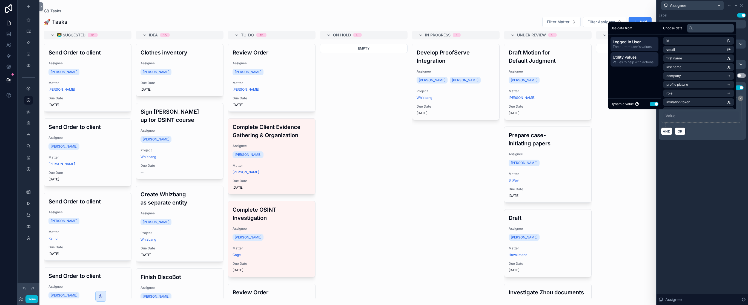
click at [645, 59] on span "Utility values" at bounding box center [635, 57] width 44 height 5
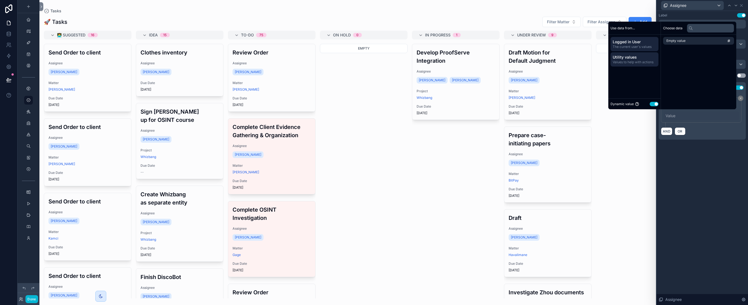
click at [642, 44] on span "Logged in User" at bounding box center [635, 41] width 44 height 5
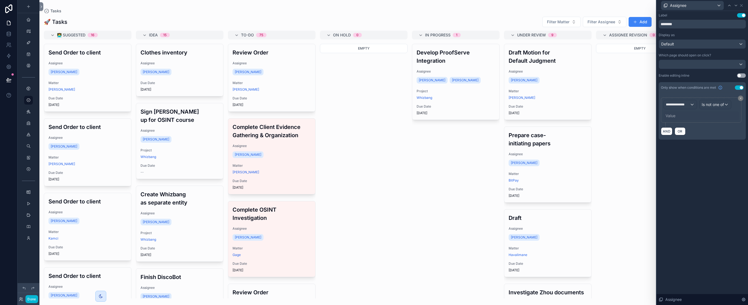
click at [721, 169] on div "**********" at bounding box center [703, 158] width 92 height 294
click at [742, 87] on button "Use setting" at bounding box center [739, 88] width 9 height 4
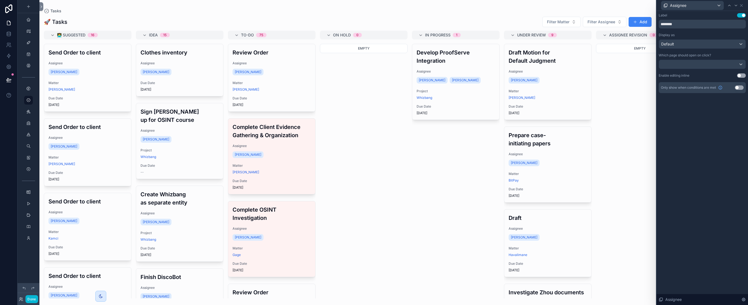
click at [741, 89] on button "Use setting" at bounding box center [739, 88] width 9 height 4
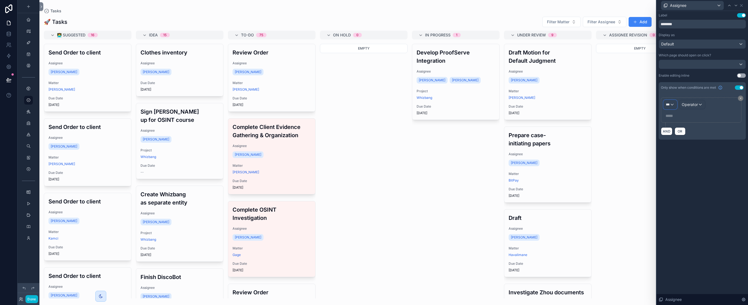
click at [673, 106] on div "***" at bounding box center [670, 104] width 13 height 9
click at [679, 129] on div "Tasks" at bounding box center [694, 134] width 59 height 10
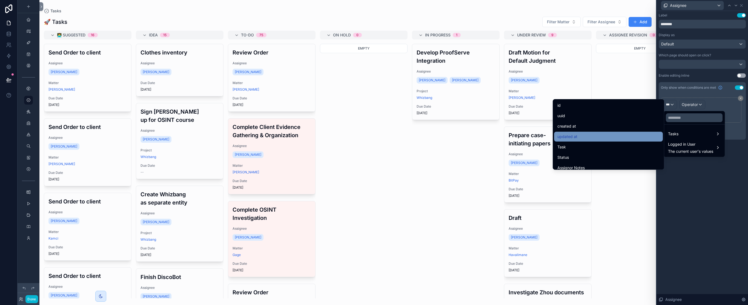
scroll to position [7, 0]
click at [683, 117] on input "text" at bounding box center [694, 117] width 57 height 9
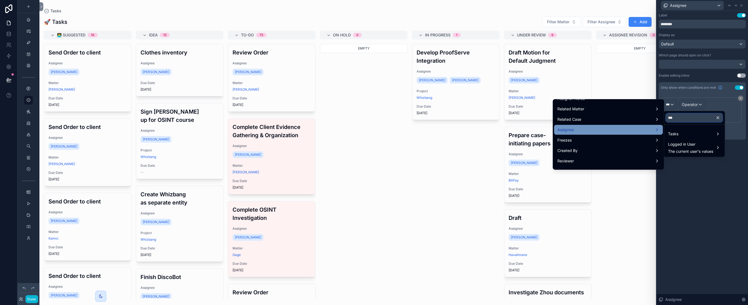
scroll to position [0, 0]
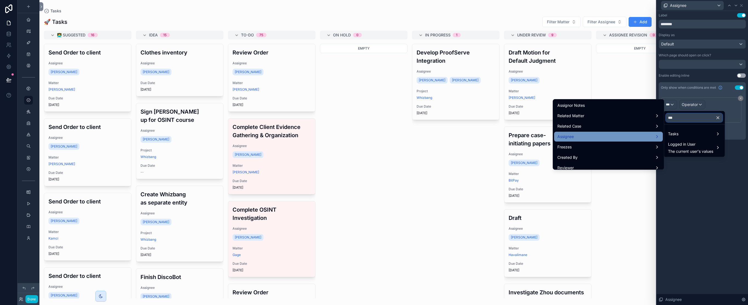
type input "***"
click at [627, 134] on div "Assignee" at bounding box center [609, 136] width 102 height 7
click at [648, 136] on div "Assignee" at bounding box center [609, 136] width 102 height 7
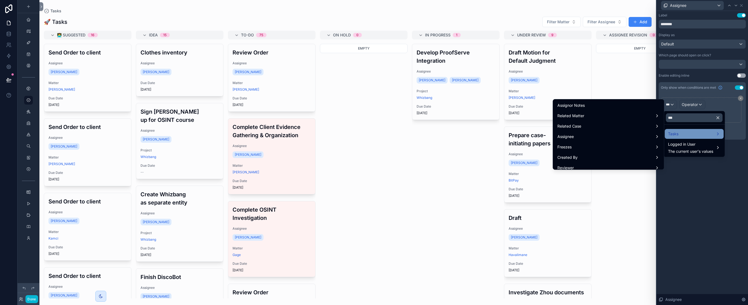
click at [677, 135] on span "Tasks" at bounding box center [673, 134] width 10 height 7
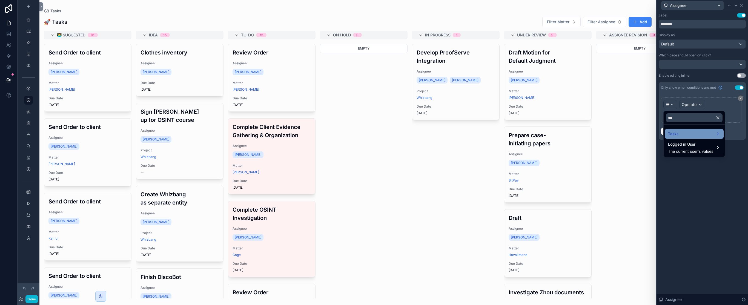
click at [677, 135] on span "Tasks" at bounding box center [673, 134] width 10 height 7
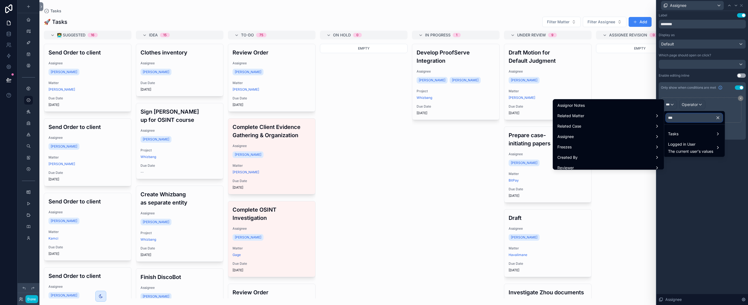
click at [679, 118] on input "***" at bounding box center [694, 117] width 57 height 9
click at [651, 138] on div "Assignee" at bounding box center [609, 136] width 102 height 7
click at [693, 128] on span "assignee in tasks collection" at bounding box center [688, 127] width 49 height 7
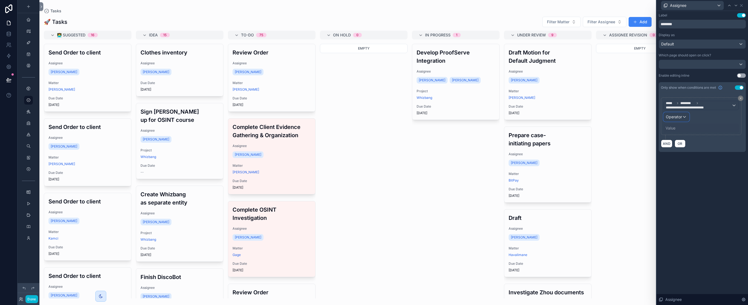
click at [685, 118] on div "Operator" at bounding box center [676, 117] width 25 height 9
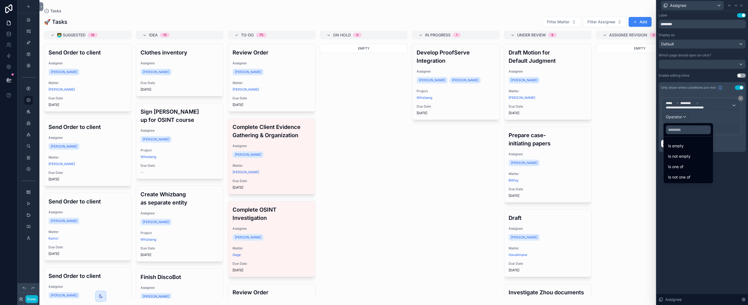
drag, startPoint x: 707, startPoint y: 115, endPoint x: 714, endPoint y: 112, distance: 7.6
click at [707, 115] on div at bounding box center [703, 152] width 92 height 305
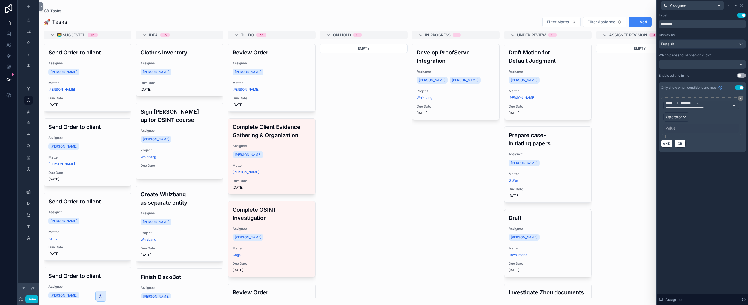
click at [741, 87] on button "Use setting" at bounding box center [739, 88] width 9 height 4
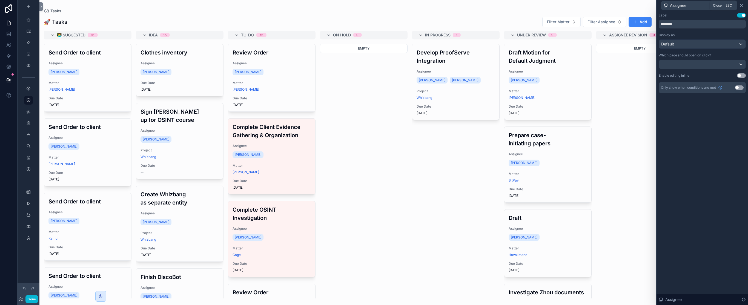
click at [742, 6] on icon at bounding box center [742, 5] width 4 height 4
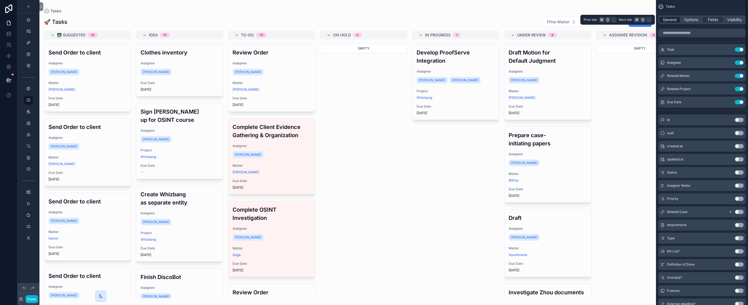
click at [673, 22] on span "General" at bounding box center [670, 19] width 14 height 5
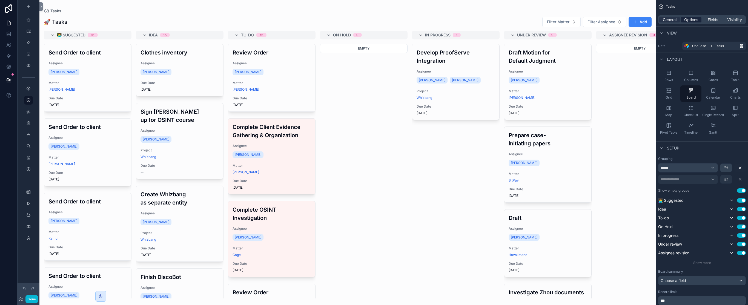
click at [695, 19] on span "Options" at bounding box center [692, 19] width 14 height 5
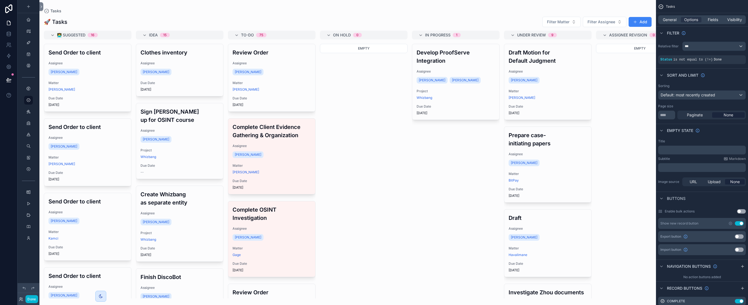
click at [628, 90] on div "Empty" at bounding box center [640, 171] width 88 height 255
click at [32, 301] on button "Done" at bounding box center [31, 299] width 12 height 8
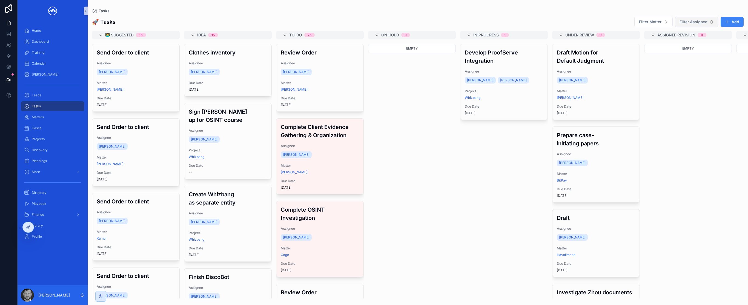
click at [691, 26] on button "Filter Assignee" at bounding box center [697, 22] width 44 height 10
click at [688, 61] on div "[PERSON_NAME]" at bounding box center [698, 61] width 66 height 9
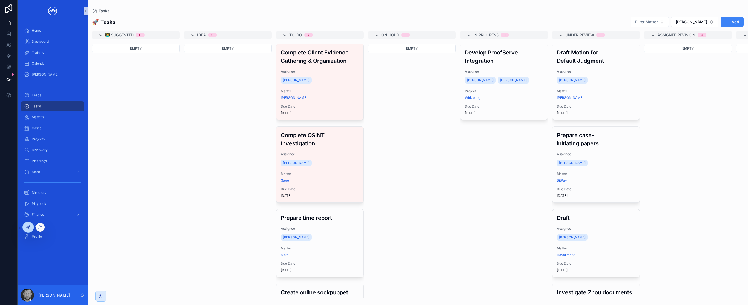
click at [27, 228] on icon at bounding box center [28, 228] width 2 height 2
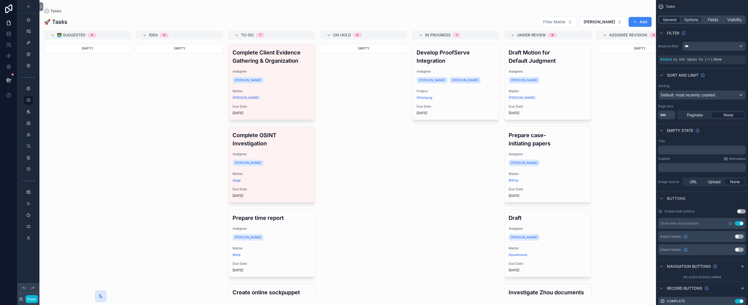
click at [675, 22] on span "General" at bounding box center [670, 19] width 14 height 5
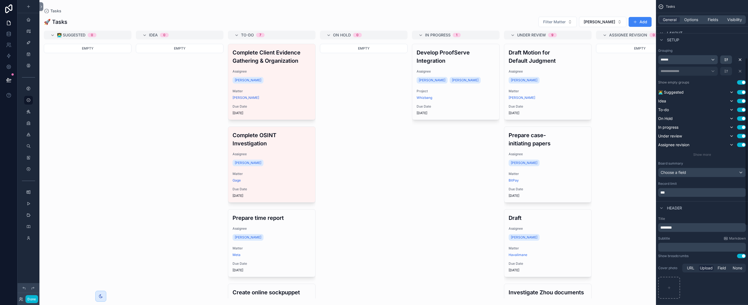
scroll to position [105, 0]
click at [741, 258] on button "Use setting" at bounding box center [741, 259] width 9 height 4
click at [35, 298] on button "Done" at bounding box center [31, 299] width 12 height 8
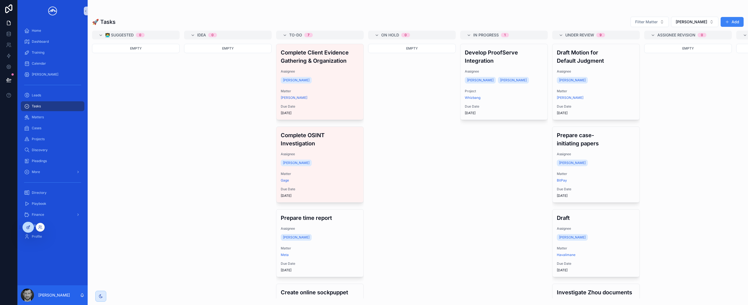
click at [28, 229] on icon at bounding box center [28, 227] width 4 height 4
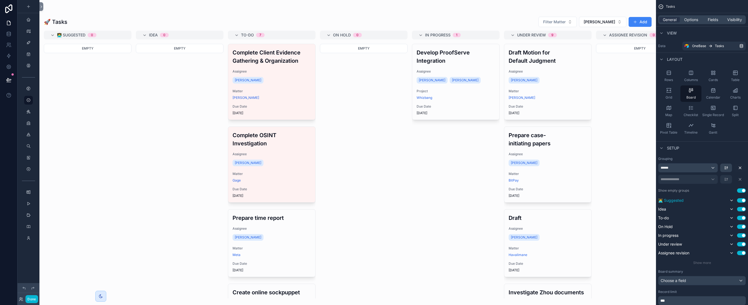
click at [743, 201] on button "Use setting" at bounding box center [741, 200] width 9 height 4
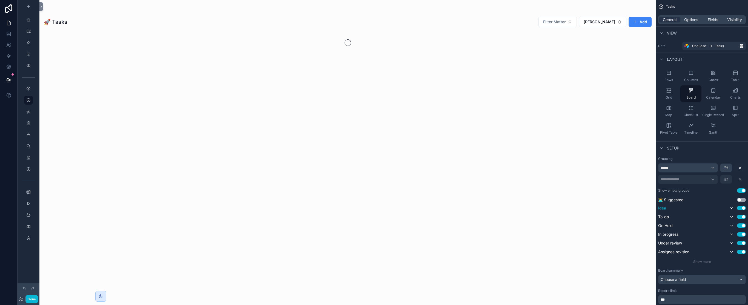
click at [744, 208] on button "Use setting" at bounding box center [741, 208] width 9 height 4
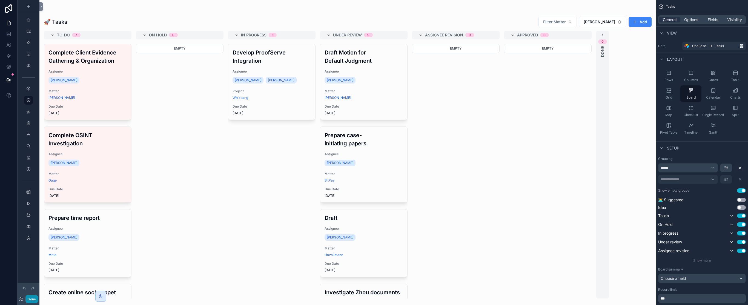
click at [31, 300] on button "Done" at bounding box center [31, 299] width 12 height 8
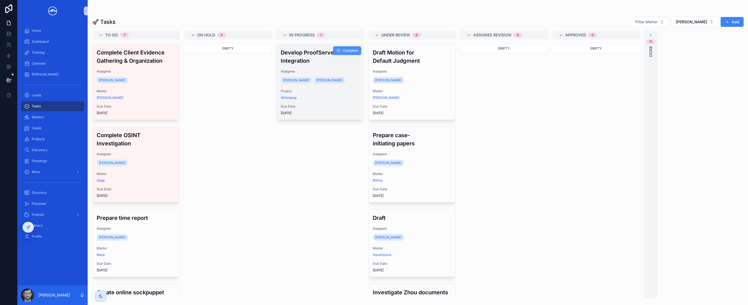
click at [348, 52] on span "Complete" at bounding box center [350, 51] width 15 height 4
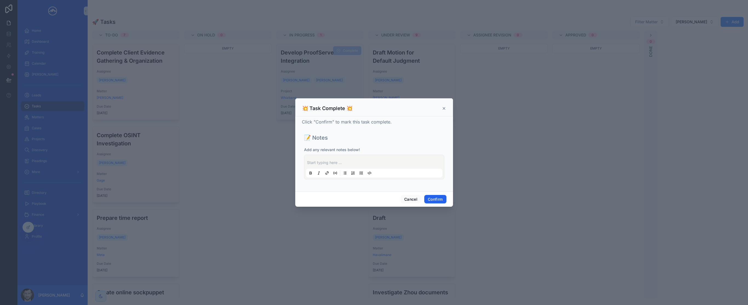
click at [436, 198] on button "Confirm" at bounding box center [436, 199] width 22 height 9
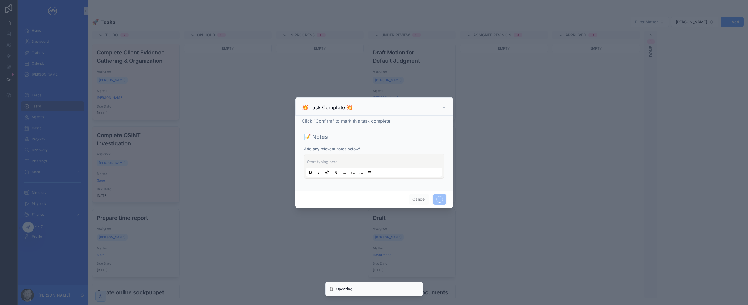
click at [490, 118] on div at bounding box center [374, 152] width 748 height 305
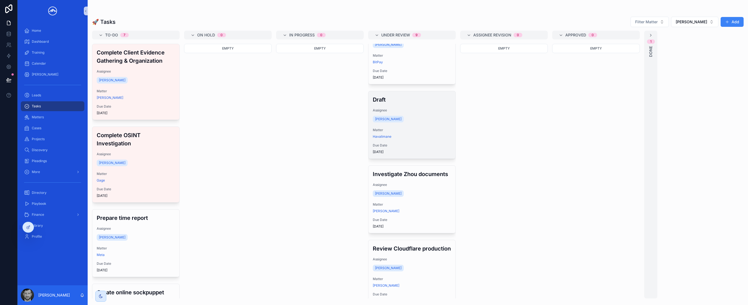
scroll to position [0, 0]
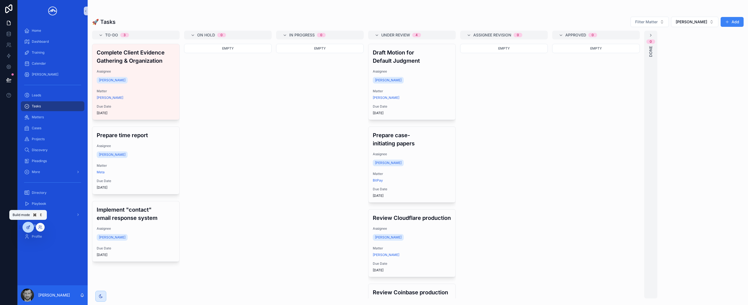
click at [29, 227] on icon at bounding box center [29, 227] width 2 height 2
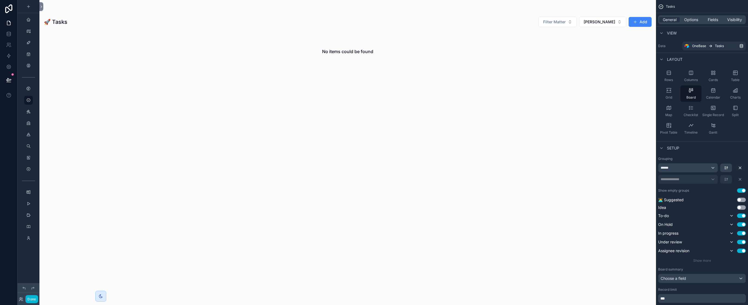
click at [540, 64] on div "scrollable content" at bounding box center [347, 152] width 617 height 305
click at [607, 27] on button "[PERSON_NAME]" at bounding box center [602, 22] width 47 height 10
click at [603, 44] on div "None" at bounding box center [610, 44] width 66 height 9
click at [687, 19] on span "Options" at bounding box center [692, 19] width 14 height 5
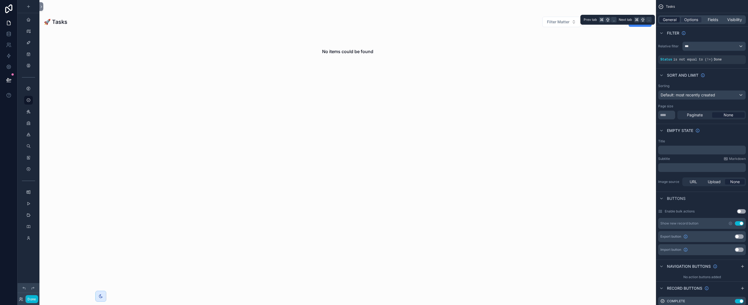
click at [670, 19] on span "General" at bounding box center [670, 19] width 14 height 5
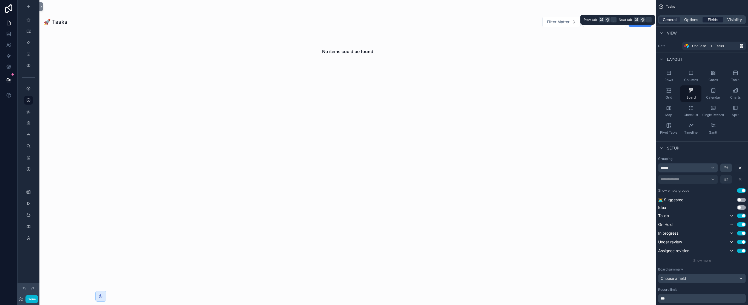
click at [709, 19] on span "Fields" at bounding box center [713, 19] width 10 height 5
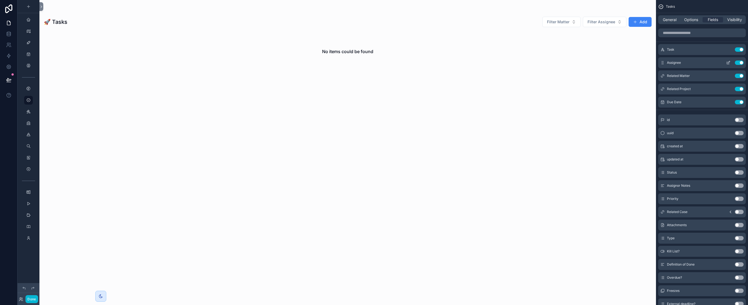
click at [730, 63] on icon "scrollable content" at bounding box center [729, 63] width 4 height 4
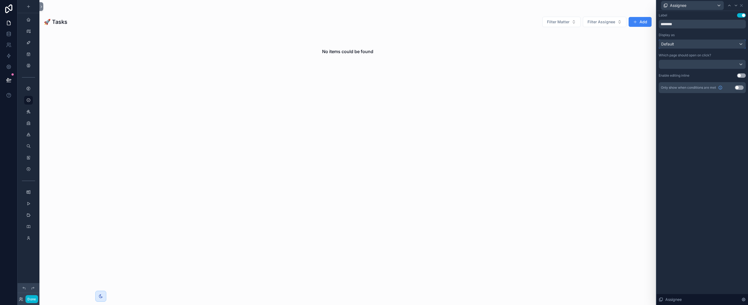
click at [730, 44] on div "Default" at bounding box center [702, 44] width 87 height 9
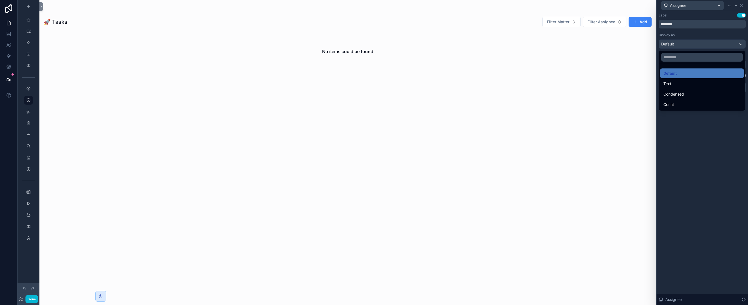
click at [727, 36] on div at bounding box center [703, 152] width 92 height 305
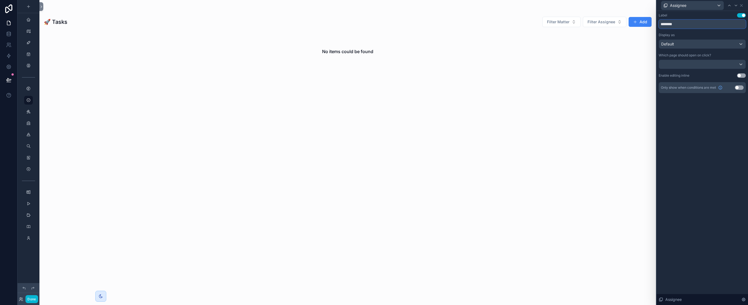
click at [698, 25] on input "********" at bounding box center [702, 24] width 87 height 9
type input "**********"
click at [740, 4] on icon at bounding box center [742, 5] width 4 height 4
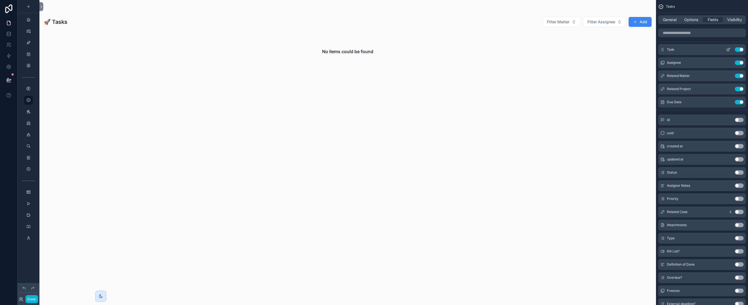
click at [728, 49] on icon "scrollable content" at bounding box center [729, 49] width 4 height 4
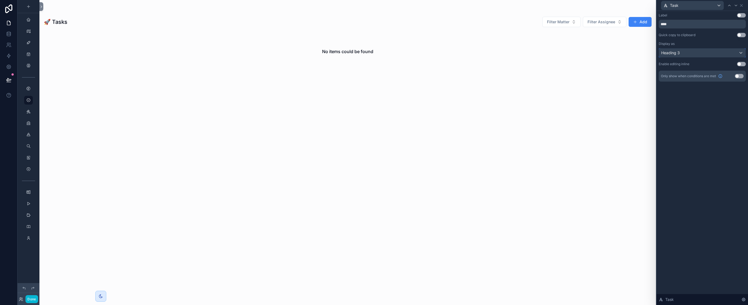
click at [713, 52] on div "Heading 3" at bounding box center [702, 53] width 87 height 9
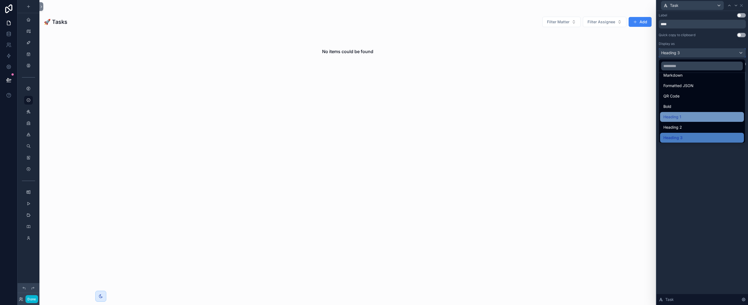
scroll to position [60, 0]
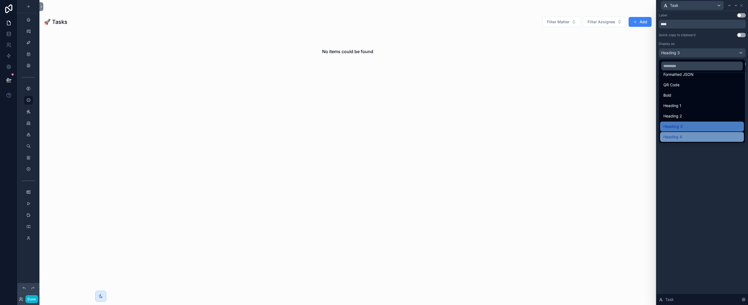
click at [709, 136] on div "Heading 4" at bounding box center [702, 137] width 77 height 7
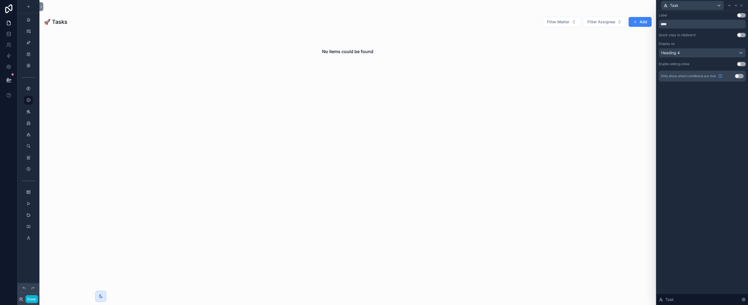
click at [745, 5] on div "Task" at bounding box center [702, 5] width 87 height 11
click at [744, 5] on icon at bounding box center [742, 5] width 4 height 4
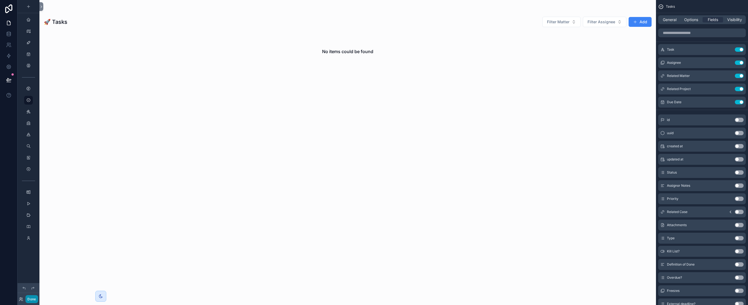
click at [32, 301] on button "Done" at bounding box center [31, 299] width 12 height 8
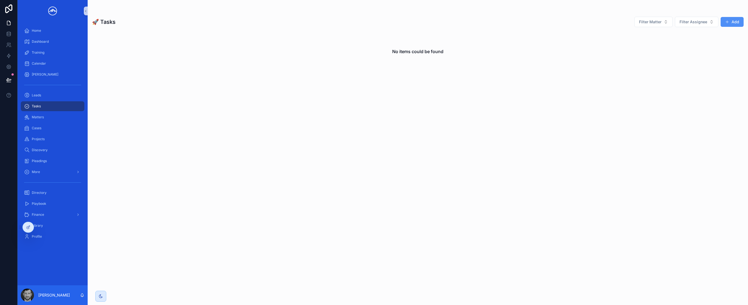
click at [729, 22] on span "scrollable content" at bounding box center [727, 22] width 4 height 4
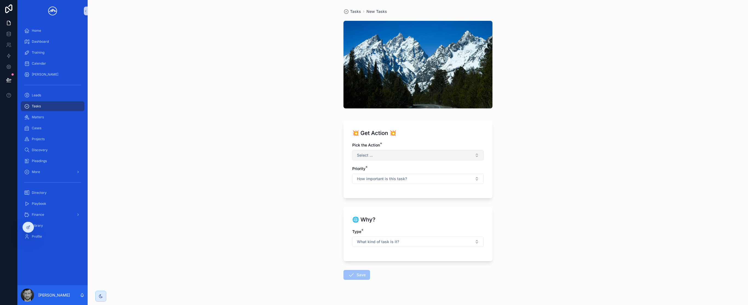
click at [393, 156] on button "Select ..." at bounding box center [418, 155] width 132 height 10
click at [398, 226] on div "Create a Custom Task" at bounding box center [416, 227] width 129 height 8
click at [403, 177] on span "How important is this task?" at bounding box center [382, 178] width 50 height 5
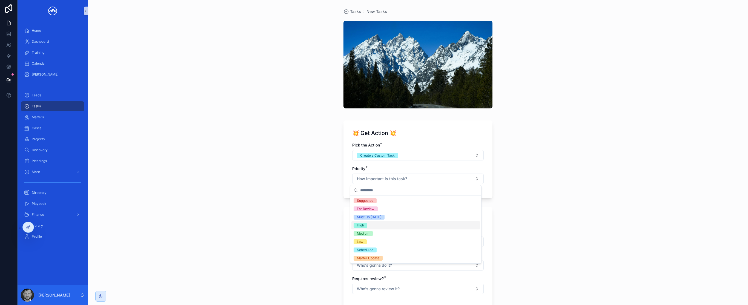
click at [394, 225] on div "High" at bounding box center [416, 225] width 129 height 8
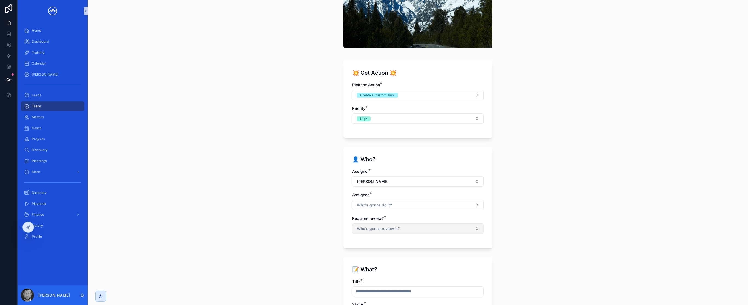
scroll to position [76, 0]
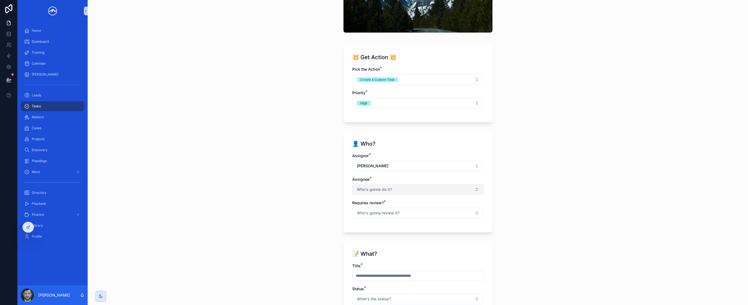
click at [400, 189] on button "Who's gonna do it?" at bounding box center [418, 189] width 132 height 10
click at [537, 190] on div "Tasks New Tasks 💥 Get Action 💥 Pick the Action * Create a Custom Task Priority …" at bounding box center [418, 76] width 661 height 305
click at [431, 186] on button "Who's gonna do it?" at bounding box center [418, 189] width 132 height 10
click at [426, 235] on div "[PERSON_NAME]" at bounding box center [416, 238] width 129 height 9
click at [538, 194] on div "Tasks New Tasks 💥 Get Action 💥 Pick the Action * Create a Custom Task Priority …" at bounding box center [418, 76] width 661 height 305
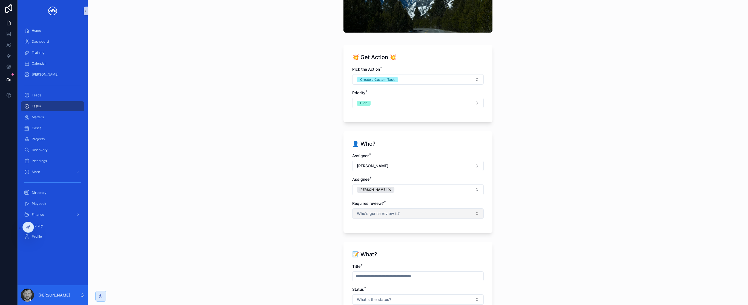
click at [448, 214] on button "Who's gonna review it?" at bounding box center [418, 214] width 132 height 10
click at [435, 246] on div "No" at bounding box center [416, 244] width 129 height 8
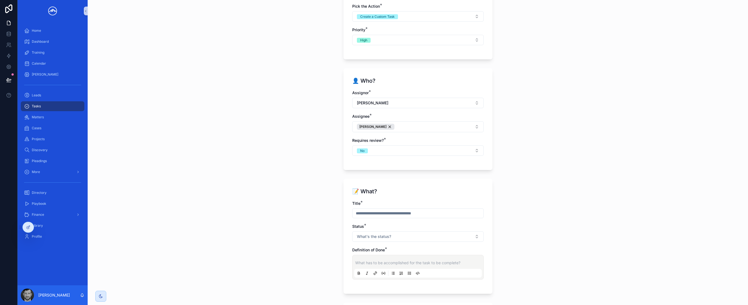
click at [425, 211] on input "scrollable content" at bounding box center [418, 214] width 131 height 8
type input "**********"
click at [421, 237] on button "What's the status?" at bounding box center [418, 237] width 132 height 10
click at [411, 184] on div "To-do" at bounding box center [416, 184] width 129 height 8
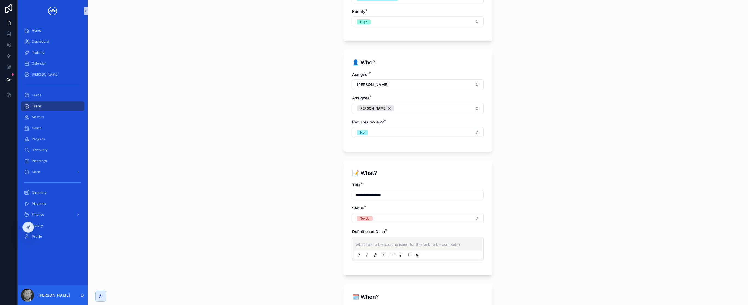
click at [397, 243] on p "scrollable content" at bounding box center [419, 244] width 128 height 5
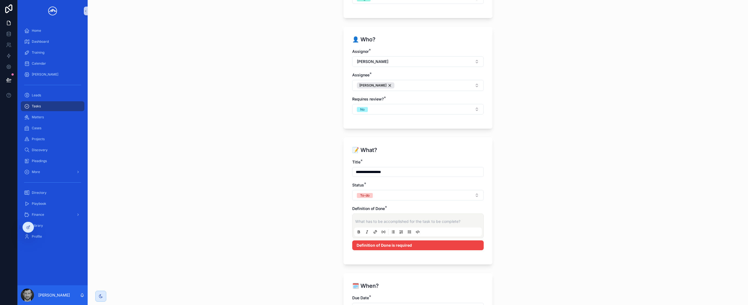
scroll to position [204, 0]
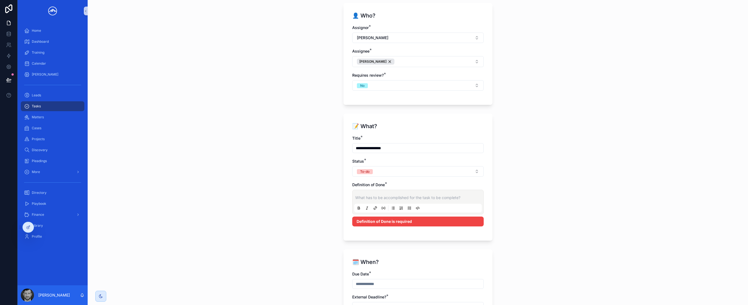
click at [419, 199] on p "scrollable content" at bounding box center [419, 197] width 128 height 5
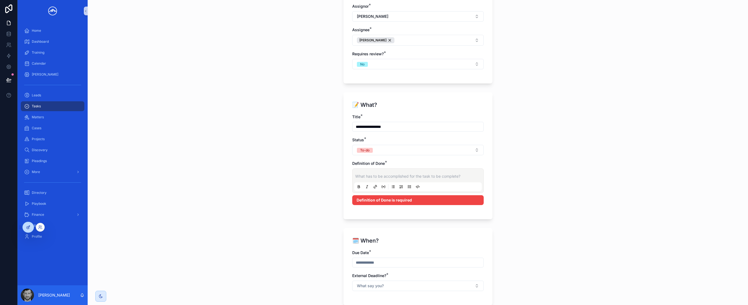
click at [27, 228] on icon at bounding box center [28, 227] width 4 height 4
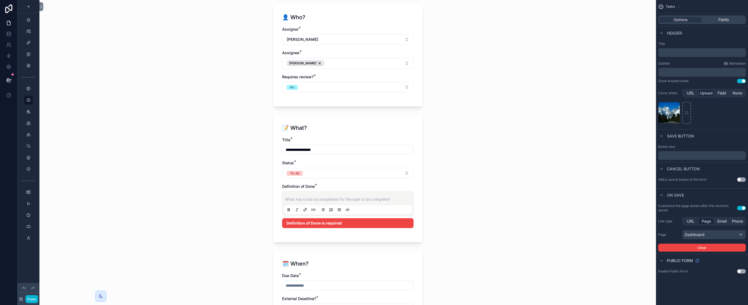
scroll to position [231, 0]
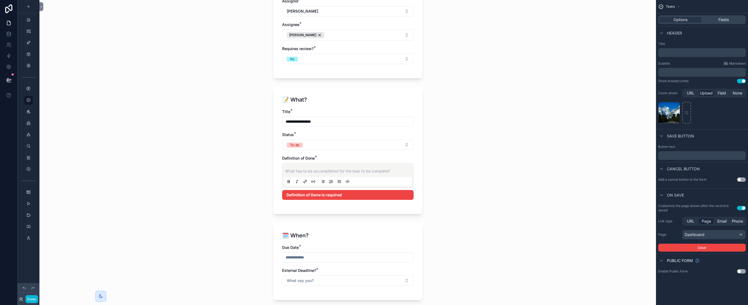
click at [394, 160] on div "Definition of Done *" at bounding box center [348, 158] width 132 height 5
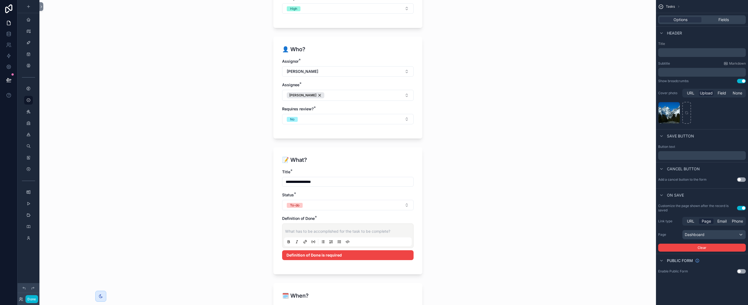
scroll to position [189, 0]
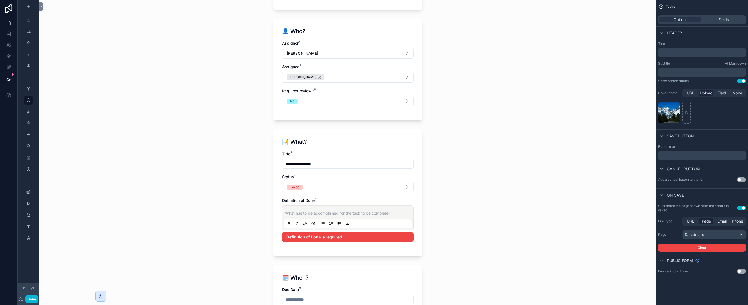
click at [389, 201] on div "Definition of Done *" at bounding box center [348, 200] width 132 height 5
click at [720, 15] on div "Options Fields" at bounding box center [703, 19] width 88 height 9
click at [721, 20] on span "Fields" at bounding box center [724, 19] width 10 height 5
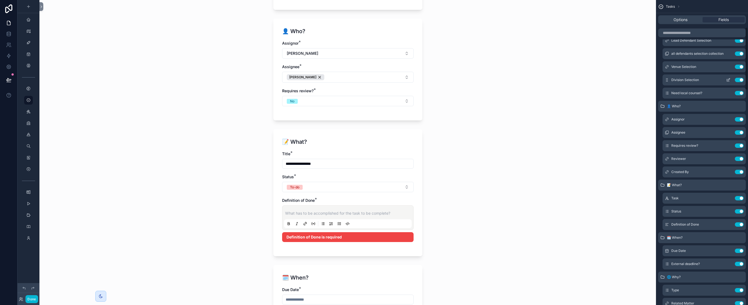
scroll to position [139, 0]
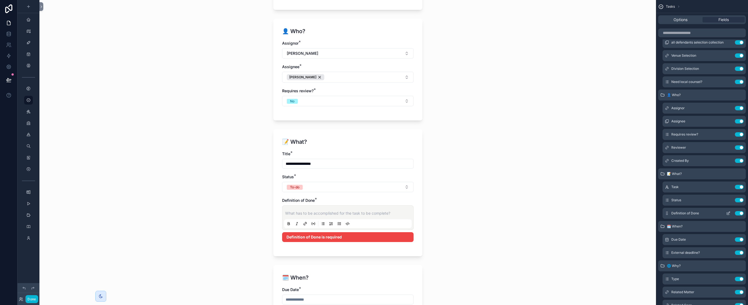
click at [742, 213] on button "Use setting" at bounding box center [739, 213] width 9 height 4
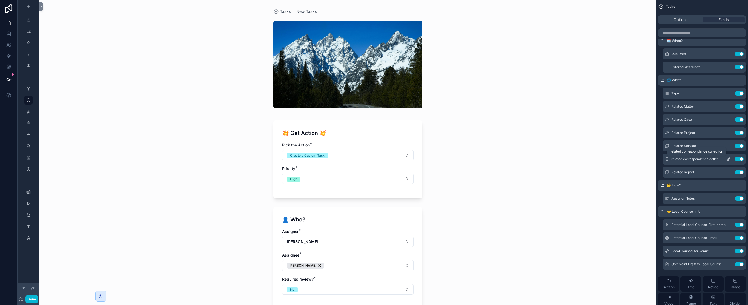
scroll to position [418, 0]
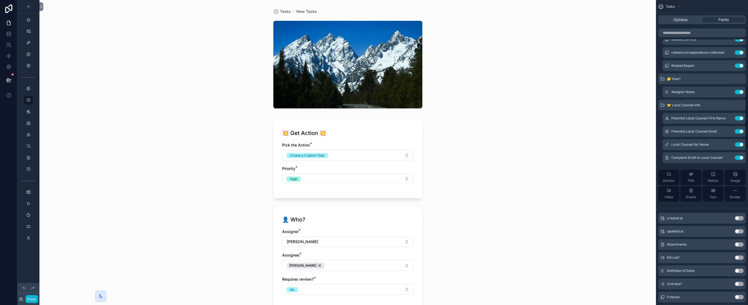
click at [707, 220] on div "created at Use setting" at bounding box center [703, 218] width 88 height 11
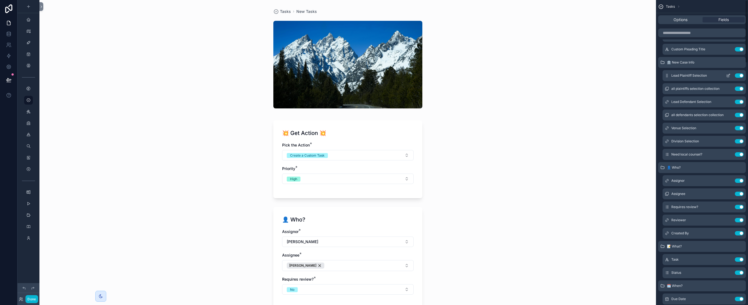
scroll to position [0, 0]
click at [702, 36] on input "scrollable content" at bounding box center [703, 33] width 88 height 9
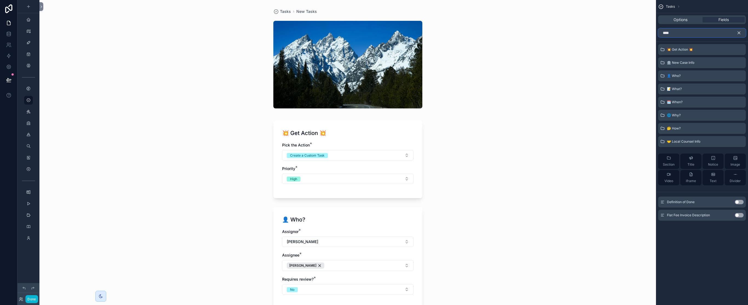
type input "****"
click at [739, 202] on button "Use setting" at bounding box center [739, 202] width 9 height 4
click at [741, 33] on icon "scrollable content" at bounding box center [739, 32] width 5 height 5
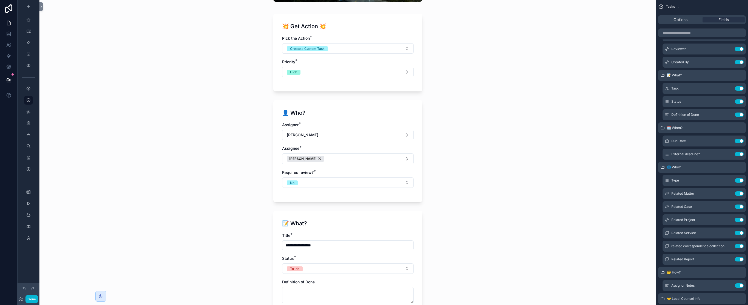
scroll to position [229, 0]
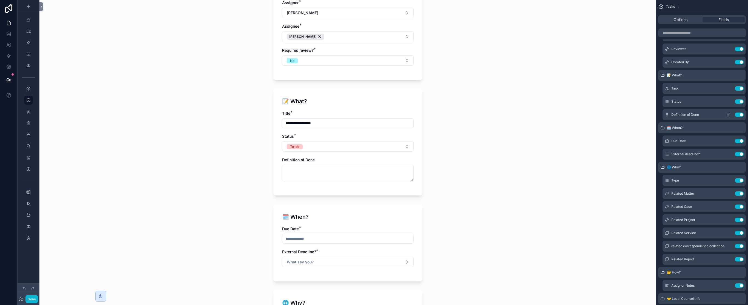
click at [729, 114] on icon "scrollable content" at bounding box center [729, 115] width 4 height 4
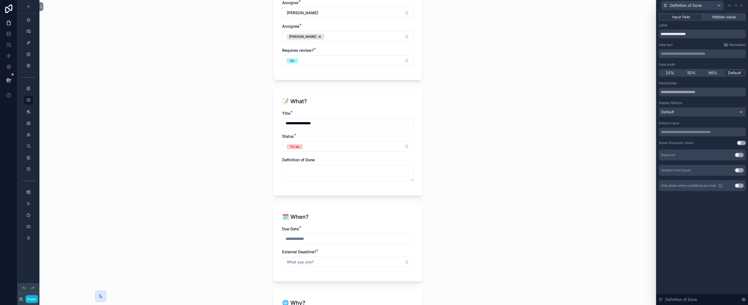
click at [725, 109] on div "Default" at bounding box center [702, 112] width 87 height 9
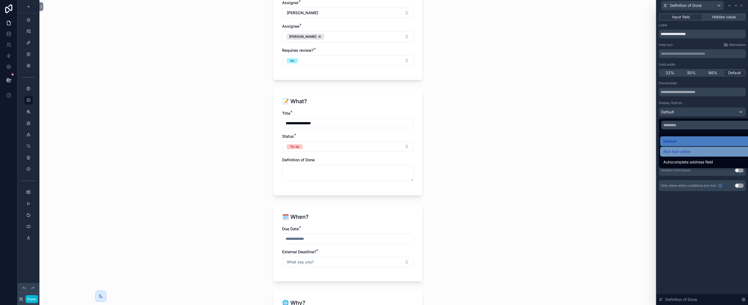
click at [709, 150] on div "Rich text editor" at bounding box center [709, 152] width 90 height 7
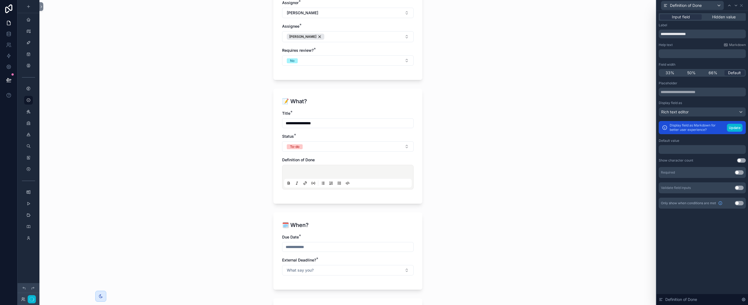
scroll to position [0, 0]
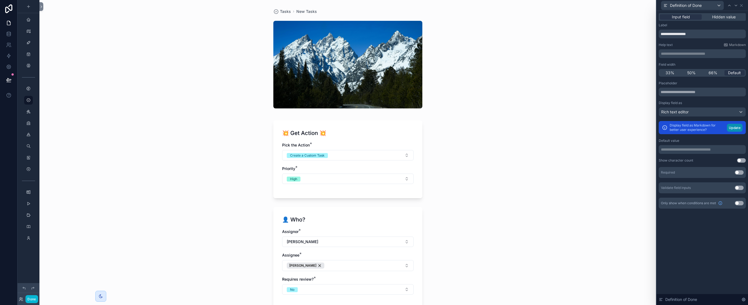
click at [731, 127] on button "Update" at bounding box center [735, 128] width 16 height 8
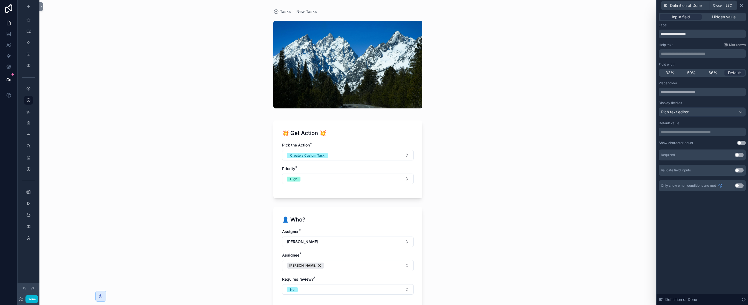
click at [741, 5] on icon at bounding box center [742, 5] width 4 height 4
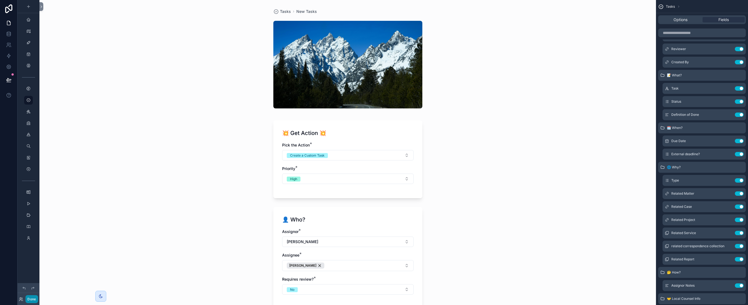
click at [29, 300] on button "Done" at bounding box center [31, 299] width 12 height 8
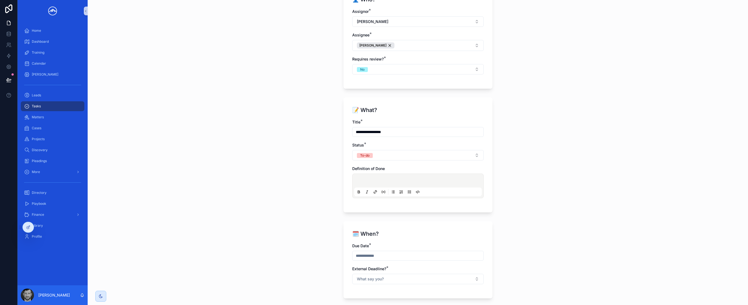
scroll to position [224, 0]
click at [431, 176] on p "scrollable content" at bounding box center [419, 177] width 128 height 5
click at [367, 179] on span "**********" at bounding box center [363, 178] width 17 height 4
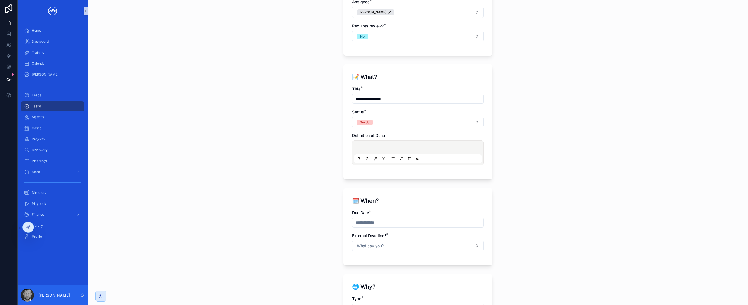
scroll to position [310, 0]
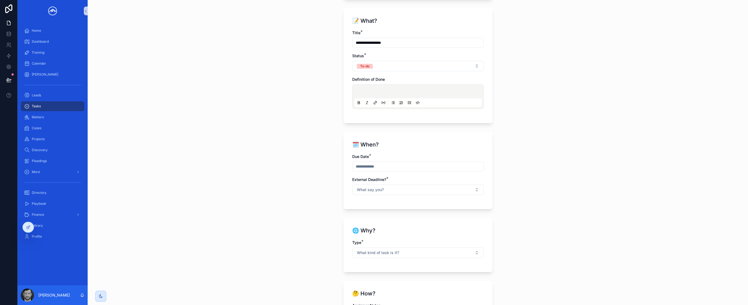
click at [382, 167] on input "scrollable content" at bounding box center [418, 167] width 131 height 8
click at [435, 213] on button "5" at bounding box center [436, 212] width 10 height 10
type input "********"
click at [465, 192] on button "What say you?" at bounding box center [418, 190] width 132 height 10
click at [448, 220] on div "No" at bounding box center [416, 220] width 129 height 8
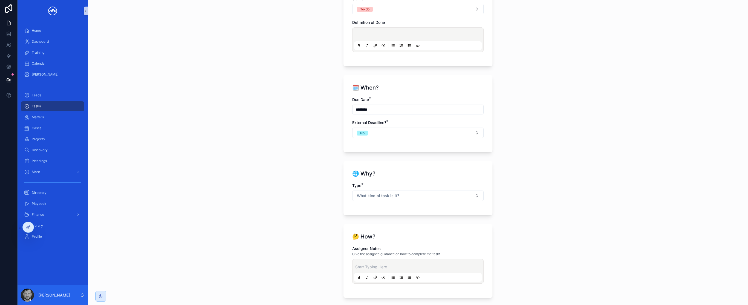
scroll to position [395, 0]
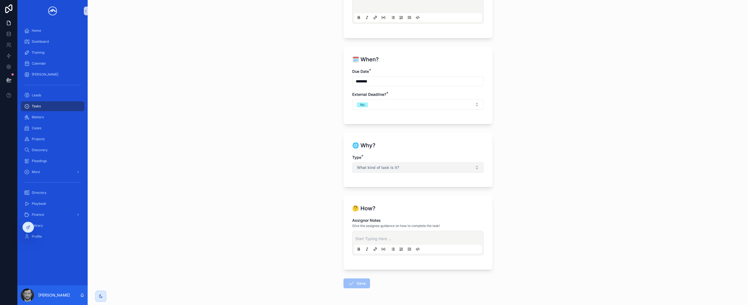
click at [393, 167] on span "What kind of task is it?" at bounding box center [378, 167] width 42 height 5
click at [387, 190] on div "Matter" at bounding box center [416, 190] width 129 height 8
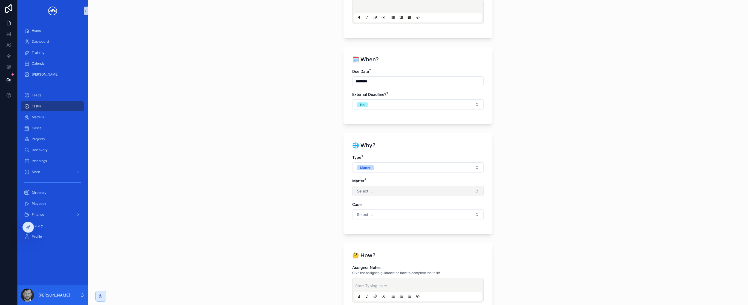
click at [393, 194] on button "Select ..." at bounding box center [418, 191] width 132 height 10
type input "******"
click at [392, 215] on div "[PERSON_NAME]" at bounding box center [416, 213] width 129 height 9
click at [395, 212] on button "Select ..." at bounding box center [418, 215] width 132 height 10
click at [537, 206] on div "**********" at bounding box center [418, 152] width 661 height 305
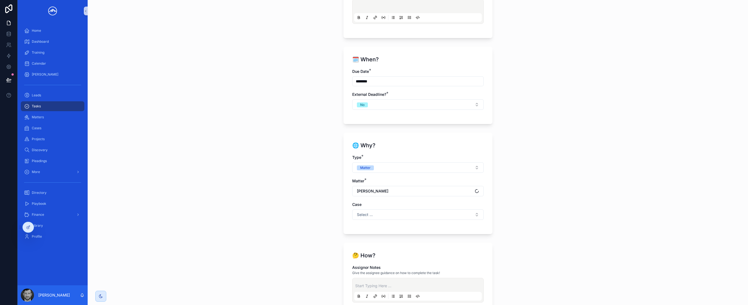
scroll to position [460, 0]
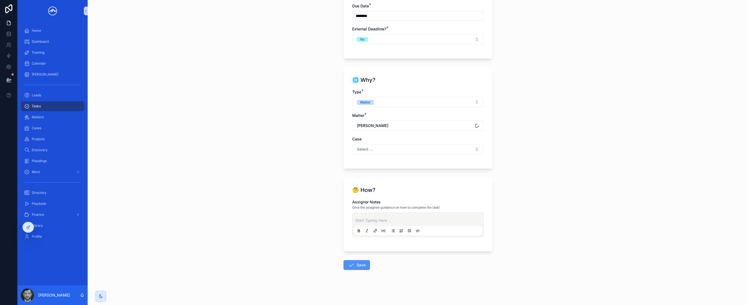
click at [360, 266] on button "Save" at bounding box center [357, 265] width 27 height 10
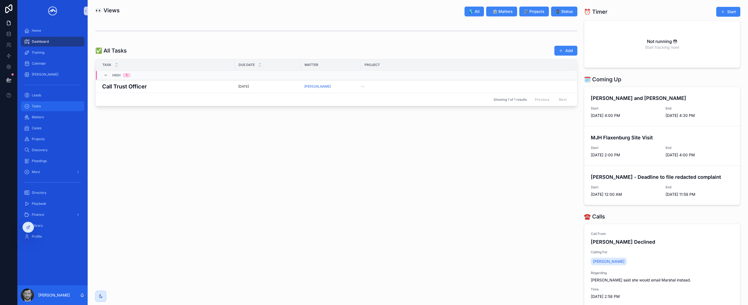
click at [58, 108] on div "Tasks" at bounding box center [52, 106] width 57 height 9
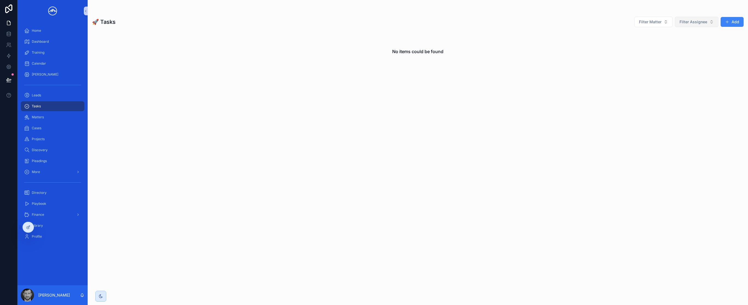
click at [687, 21] on span "Filter Assignee" at bounding box center [694, 21] width 28 height 5
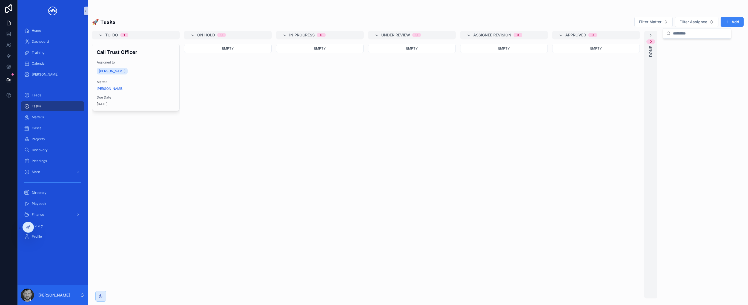
click at [581, 14] on div "🚀 Tasks Filter Matter Filter Assignee Add To-do 1 Call Trust Officer Assigned t…" at bounding box center [418, 156] width 661 height 286
click at [84, 11] on icon "scrollable content" at bounding box center [86, 11] width 4 height 4
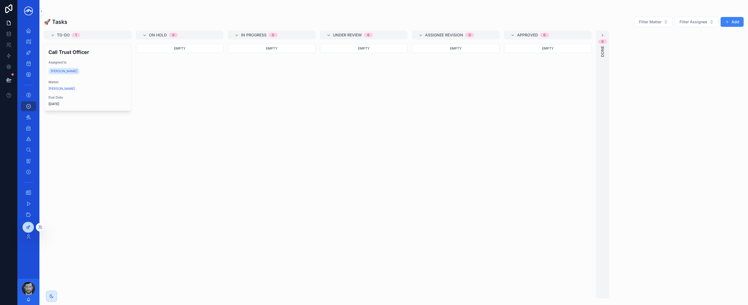
click at [29, 229] on icon at bounding box center [28, 228] width 2 height 2
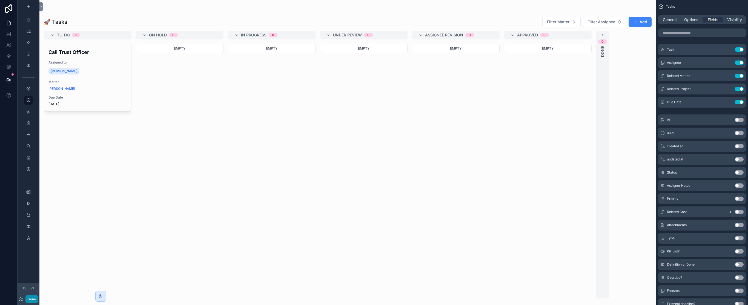
click at [30, 300] on button "Done" at bounding box center [31, 299] width 12 height 8
